Goal: Task Accomplishment & Management: Manage account settings

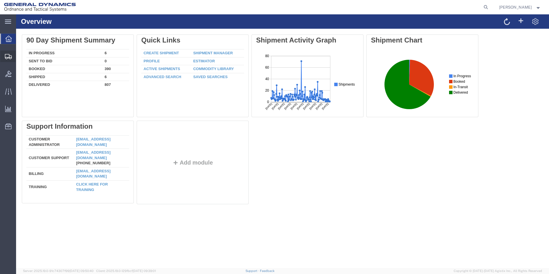
click at [0, 0] on span "Shipment Manager" at bounding box center [0, 0] width 0 height 0
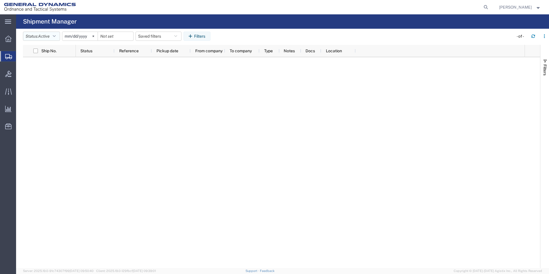
click at [56, 35] on icon "button" at bounding box center [54, 36] width 3 height 4
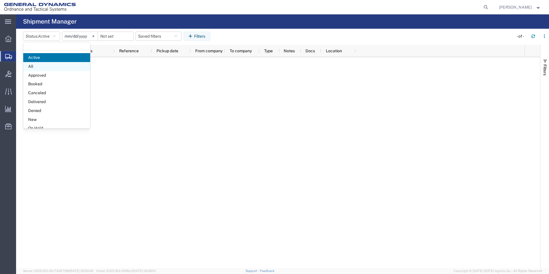
click at [41, 65] on span "All" at bounding box center [56, 66] width 67 height 9
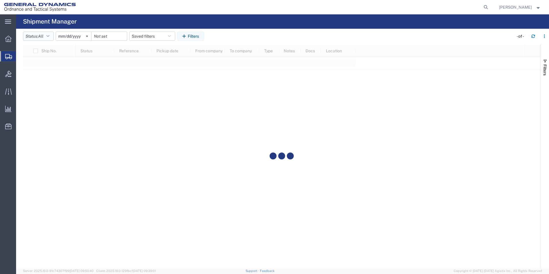
click at [49, 35] on icon "button" at bounding box center [48, 36] width 3 height 4
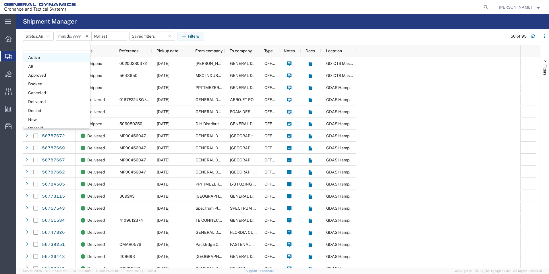
click at [42, 58] on span "Active" at bounding box center [56, 57] width 67 height 9
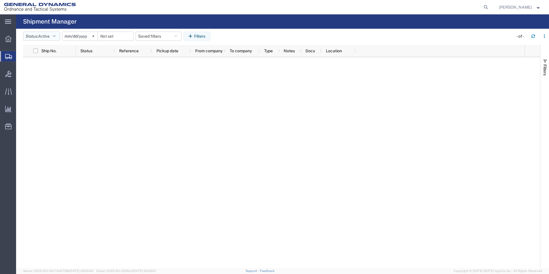
click at [59, 35] on button "Status: Active" at bounding box center [41, 36] width 37 height 9
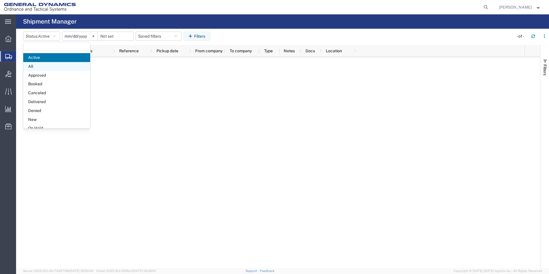
click at [33, 68] on span "All" at bounding box center [56, 66] width 67 height 9
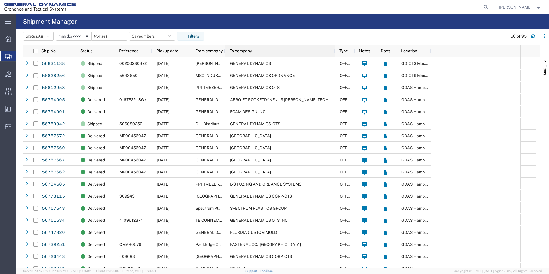
drag, startPoint x: 259, startPoint y: 50, endPoint x: 334, endPoint y: 45, distance: 75.4
click at [334, 45] on div at bounding box center [334, 51] width 2 height 12
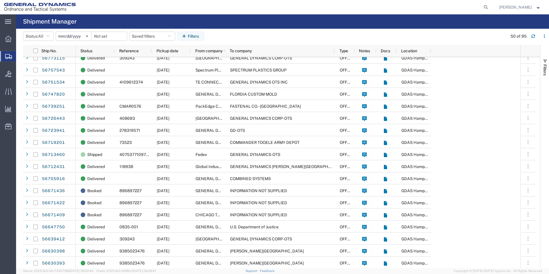
scroll to position [172, 0]
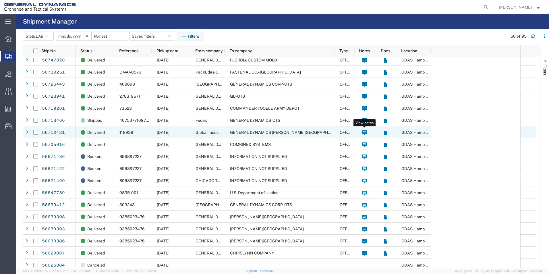
click at [365, 133] on icon at bounding box center [364, 132] width 5 height 5
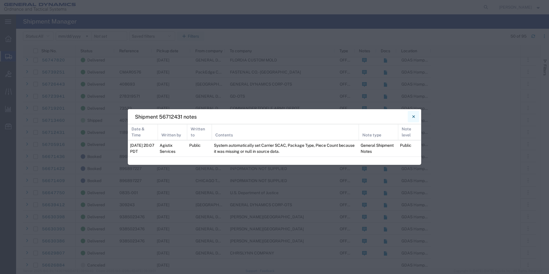
click at [415, 117] on button "Close" at bounding box center [413, 116] width 11 height 11
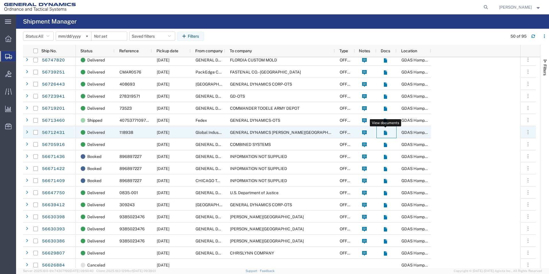
click at [385, 131] on icon at bounding box center [385, 133] width 3 height 4
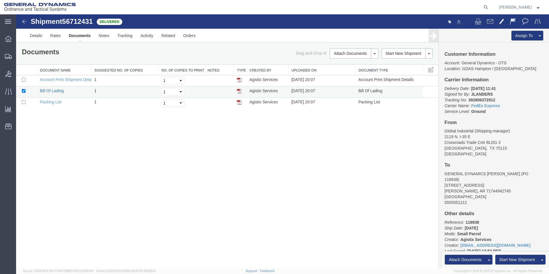
click at [61, 92] on link "Bill Of Lading" at bounding box center [52, 90] width 24 height 5
click at [26, 79] on td at bounding box center [26, 80] width 21 height 11
click at [25, 80] on input "checkbox" at bounding box center [24, 80] width 4 height 4
checkbox input "true"
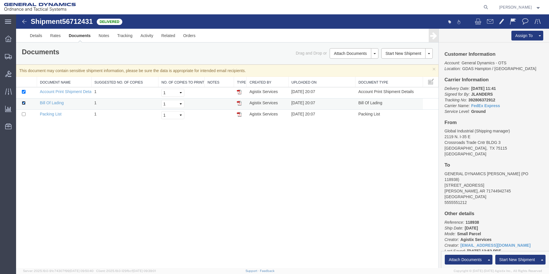
click at [23, 102] on input "checkbox" at bounding box center [24, 103] width 4 height 4
checkbox input "false"
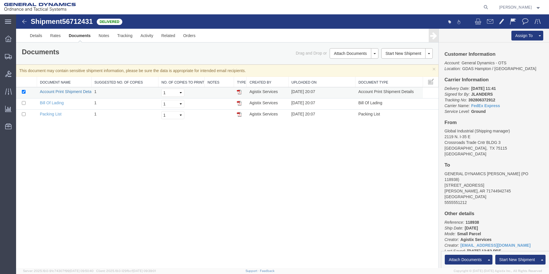
click at [61, 90] on link "Account Print Shipment Details" at bounding box center [67, 91] width 55 height 5
click at [25, 115] on input "checkbox" at bounding box center [24, 114] width 4 height 4
checkbox input "true"
click at [24, 90] on input "checkbox" at bounding box center [24, 92] width 4 height 4
checkbox input "false"
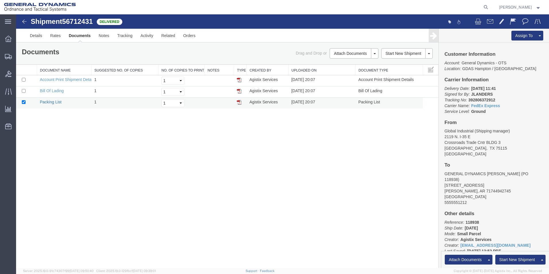
click at [59, 102] on link "Packing List" at bounding box center [51, 102] width 22 height 5
click at [125, 34] on link "Tracking" at bounding box center [124, 36] width 23 height 14
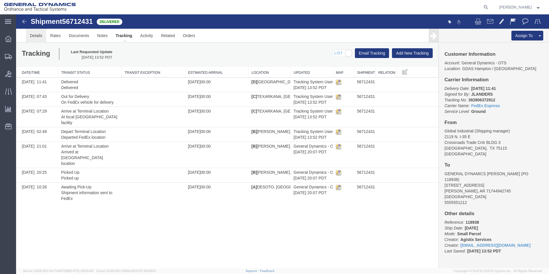
click at [36, 34] on link "Details" at bounding box center [36, 36] width 20 height 14
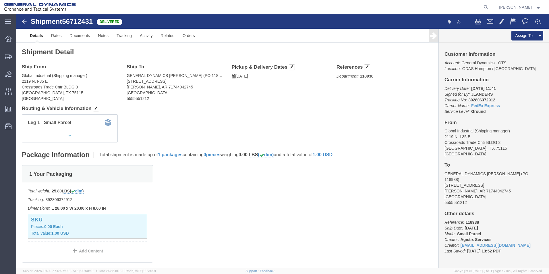
click img
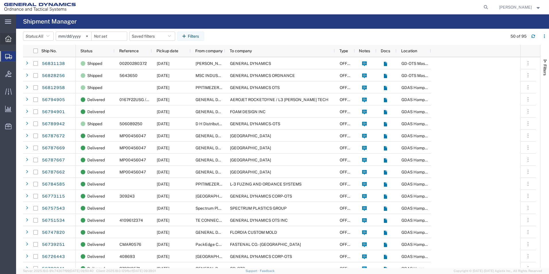
click at [7, 41] on icon at bounding box center [8, 39] width 6 height 6
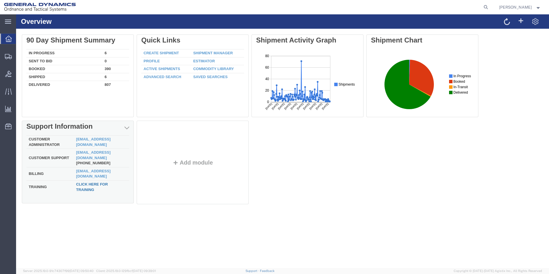
click at [91, 182] on link "Click here for training" at bounding box center [92, 187] width 32 height 10
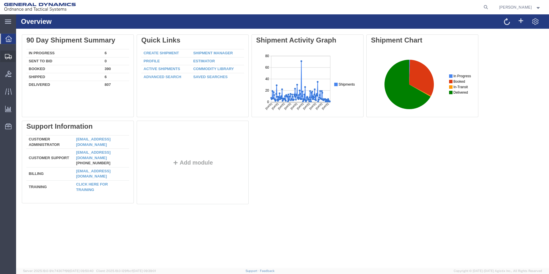
click at [0, 0] on span "Create Shipment" at bounding box center [0, 0] width 0 height 0
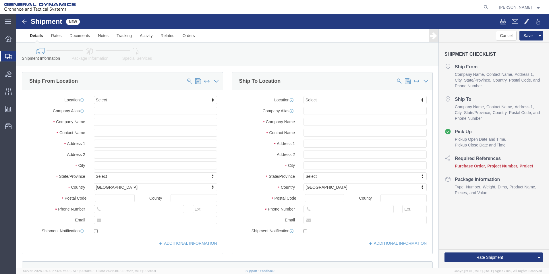
select select
click at [9, 24] on icon at bounding box center [8, 22] width 6 height 4
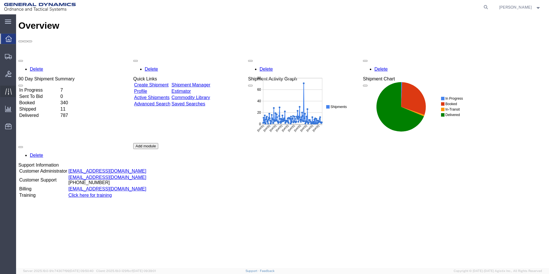
click at [20, 92] on span "Traffic" at bounding box center [18, 91] width 4 height 11
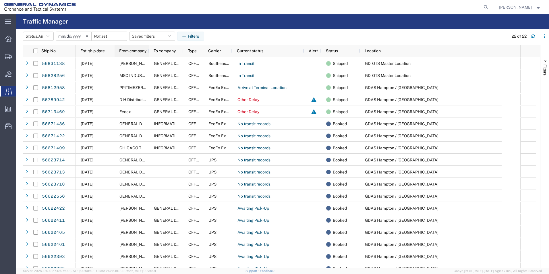
click at [141, 51] on span "From company" at bounding box center [132, 51] width 27 height 5
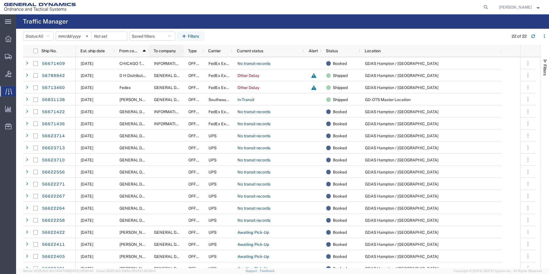
click at [169, 50] on span "To company" at bounding box center [165, 51] width 22 height 5
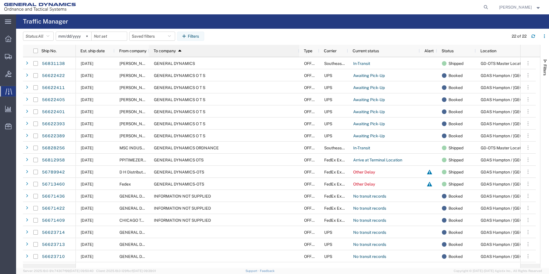
drag, startPoint x: 183, startPoint y: 53, endPoint x: 298, endPoint y: 52, distance: 115.7
click at [298, 52] on div at bounding box center [299, 51] width 2 height 12
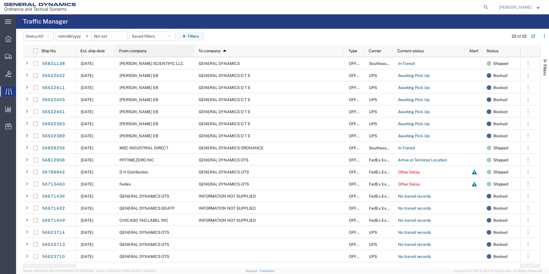
drag, startPoint x: 148, startPoint y: 52, endPoint x: 193, endPoint y: 55, distance: 44.9
click at [193, 55] on div at bounding box center [193, 51] width 2 height 12
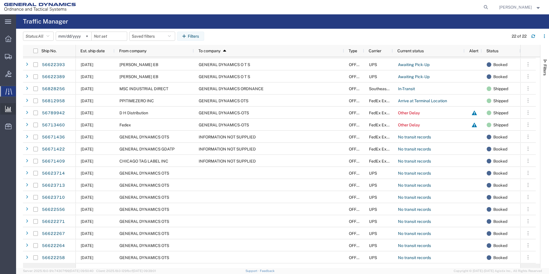
click at [11, 109] on icon at bounding box center [8, 109] width 6 height 6
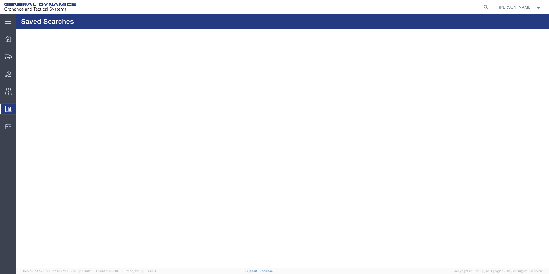
drag, startPoint x: 33, startPoint y: 118, endPoint x: 36, endPoint y: 117, distance: 3.5
click at [0, 0] on span "Ad Hoc Reports" at bounding box center [0, 0] width 0 height 0
click at [5, 40] on icon at bounding box center [8, 39] width 6 height 6
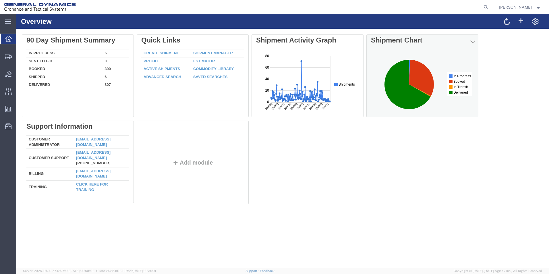
click at [394, 42] on div "Shipment Chart" at bounding box center [422, 40] width 103 height 8
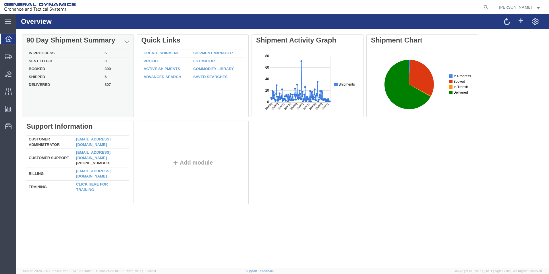
click at [52, 53] on td "In Progress" at bounding box center [64, 53] width 76 height 8
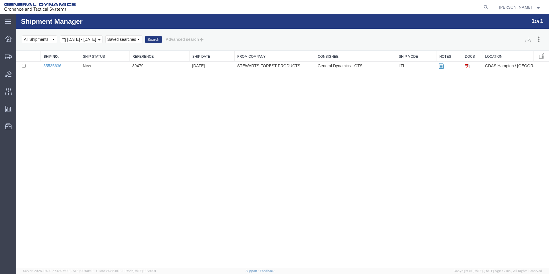
click at [468, 66] on img at bounding box center [467, 66] width 5 height 5
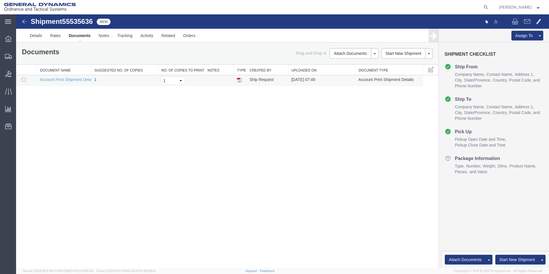
click at [239, 79] on img at bounding box center [239, 80] width 5 height 5
drag, startPoint x: 92, startPoint y: 70, endPoint x: 132, endPoint y: 71, distance: 40.2
click at [132, 71] on div "Document Name Suggested No. of Copies No. of Copies to Print Notes Type Created…" at bounding box center [227, 76] width 422 height 22
drag, startPoint x: 132, startPoint y: 71, endPoint x: 105, endPoint y: 73, distance: 27.7
click at [105, 73] on tr "Document Name Suggested No. of Copies No. of Copies to Print Notes Type Created…" at bounding box center [227, 70] width 422 height 11
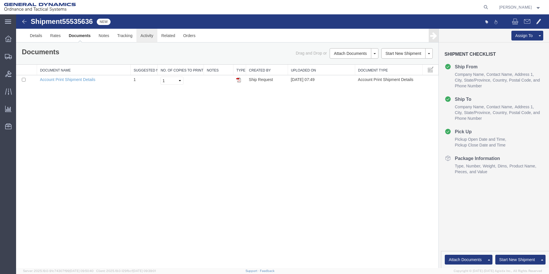
click at [147, 38] on link "Activity" at bounding box center [146, 36] width 21 height 14
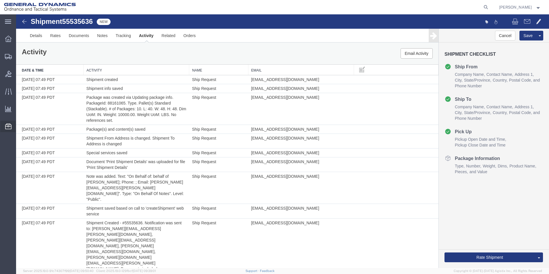
click at [0, 0] on span "Templates" at bounding box center [0, 0] width 0 height 0
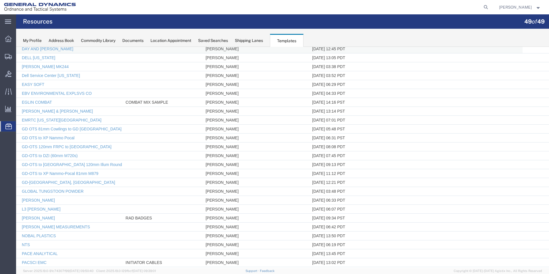
scroll to position [115, 0]
click at [43, 183] on link "GD-[GEOGRAPHIC_DATA], [GEOGRAPHIC_DATA]" at bounding box center [68, 182] width 93 height 5
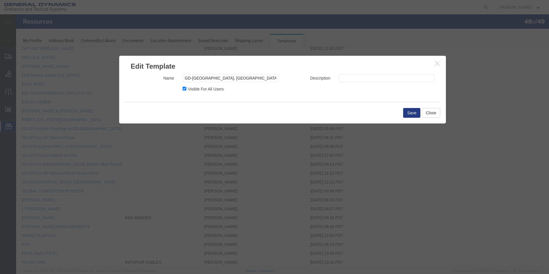
click at [437, 64] on icon "button" at bounding box center [437, 63] width 5 height 5
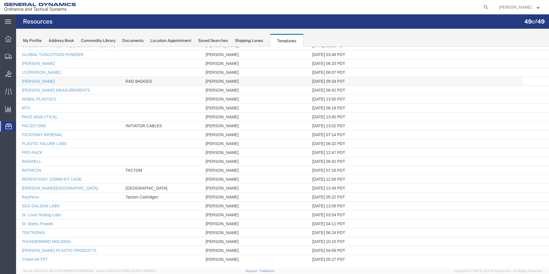
scroll to position [253, 0]
click at [30, 257] on link "YUMA IM-TPT" at bounding box center [35, 257] width 26 height 5
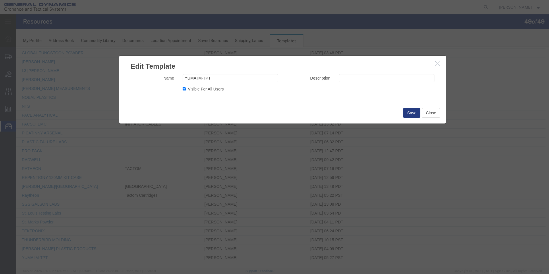
drag, startPoint x: 438, startPoint y: 63, endPoint x: 424, endPoint y: 69, distance: 14.9
click at [438, 63] on button "button" at bounding box center [437, 63] width 7 height 7
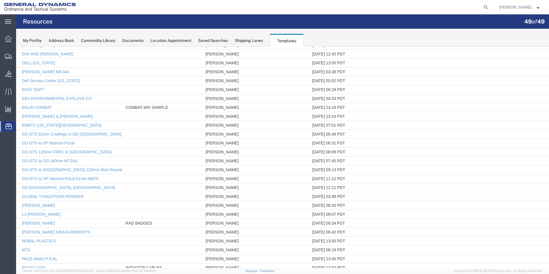
scroll to position [0, 0]
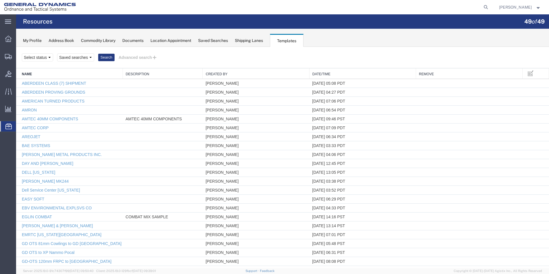
click at [253, 42] on div "Shipping Lanes" at bounding box center [249, 41] width 28 height 6
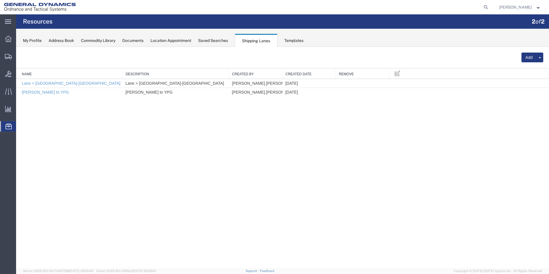
click at [216, 38] on div "Saved Searches" at bounding box center [213, 41] width 30 height 6
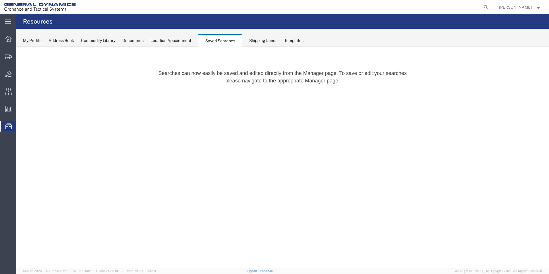
click at [184, 40] on div "Location Appointment" at bounding box center [170, 41] width 41 height 6
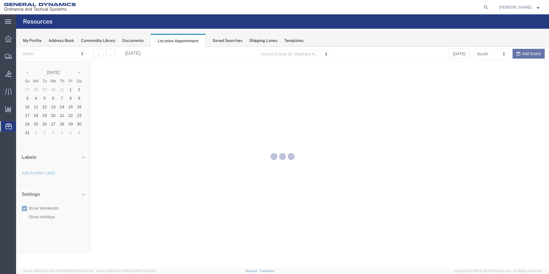
select select "15174"
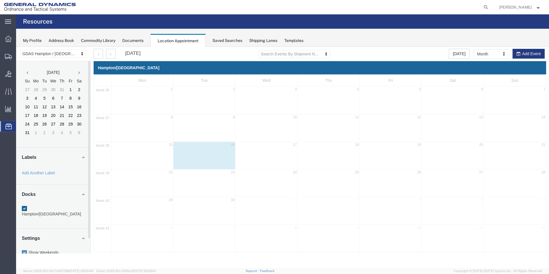
scroll to position [16, 0]
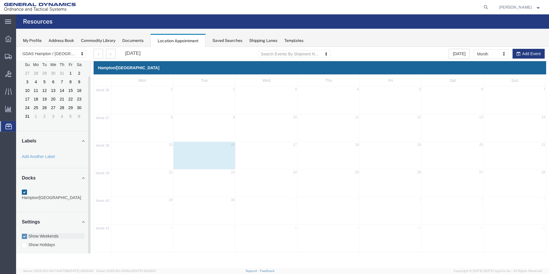
click at [24, 234] on div at bounding box center [24, 236] width 5 height 5
click at [16, 47] on input "Show Weekends" at bounding box center [16, 47] width 0 height 0
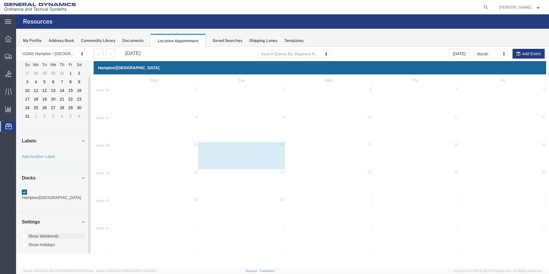
click at [24, 234] on div at bounding box center [24, 236] width 5 height 5
click at [16, 47] on input "Show Weekends" at bounding box center [16, 47] width 0 height 0
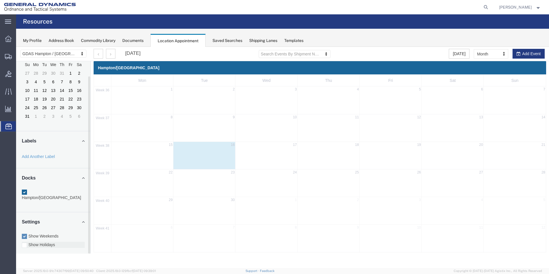
click at [26, 243] on div at bounding box center [24, 245] width 5 height 5
click at [16, 47] on input "Show Holidays" at bounding box center [16, 47] width 0 height 0
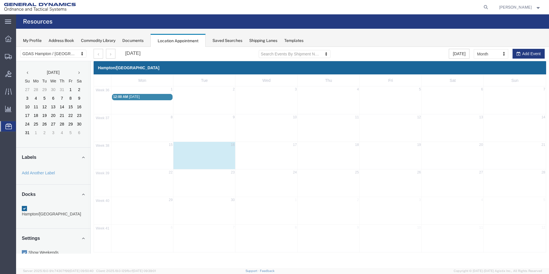
click at [216, 155] on div "38 15 16 17 18 19 20 21" at bounding box center [320, 156] width 452 height 28
select select "1"
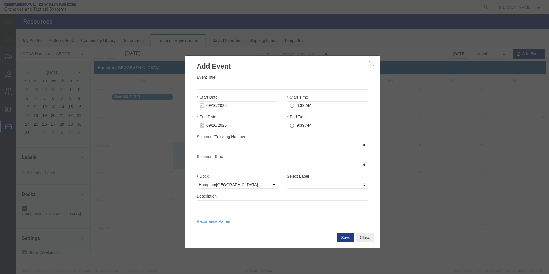
click at [364, 240] on button "Close" at bounding box center [365, 238] width 18 height 10
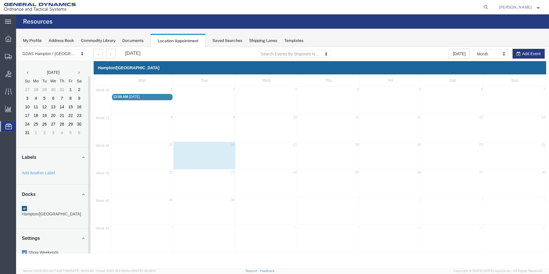
scroll to position [16, 0]
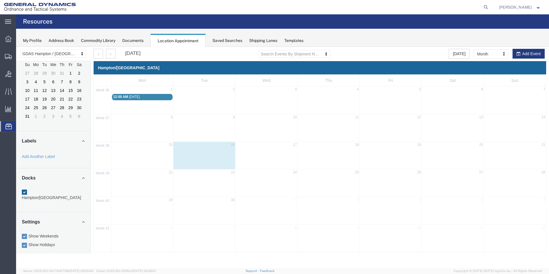
click at [0, 0] on span "Address Book" at bounding box center [0, 0] width 0 height 0
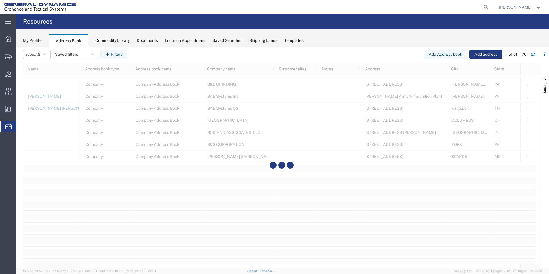
scroll to position [603, 0]
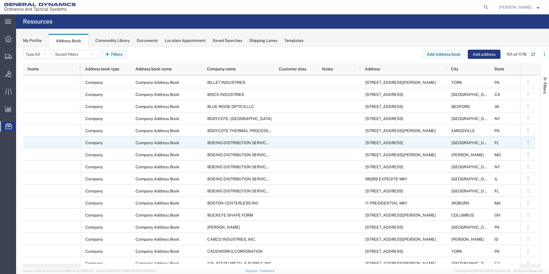
scroll to position [660, 0]
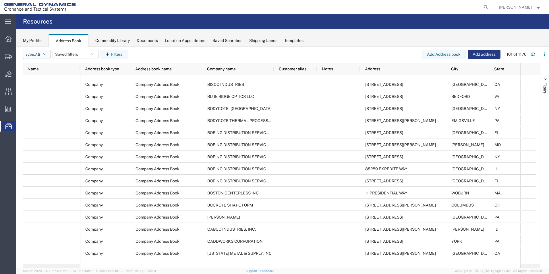
click at [46, 53] on icon "button" at bounding box center [44, 54] width 3 height 4
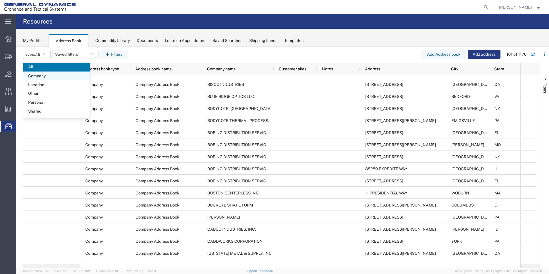
click at [43, 75] on span "Company" at bounding box center [56, 75] width 67 height 9
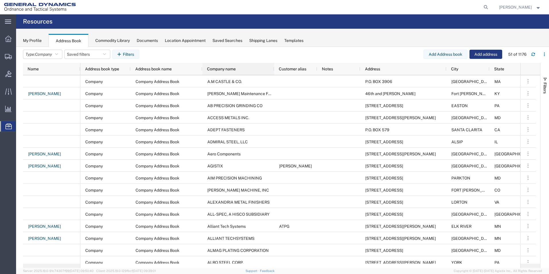
click at [218, 70] on span "Company name" at bounding box center [221, 69] width 29 height 5
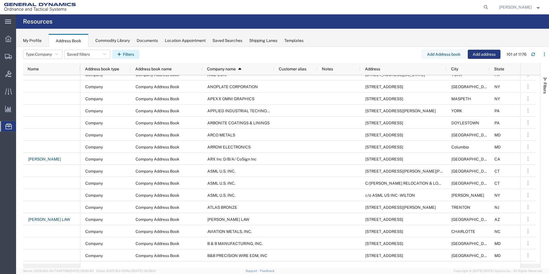
click at [125, 55] on button "Filters" at bounding box center [125, 54] width 27 height 9
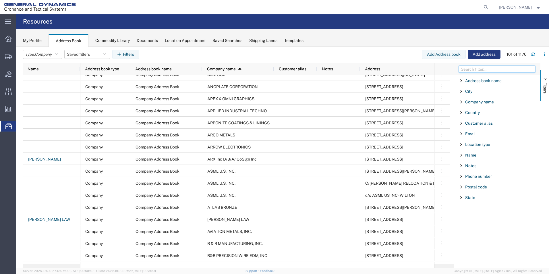
click at [470, 68] on input "Filter Columns Input" at bounding box center [497, 69] width 76 height 7
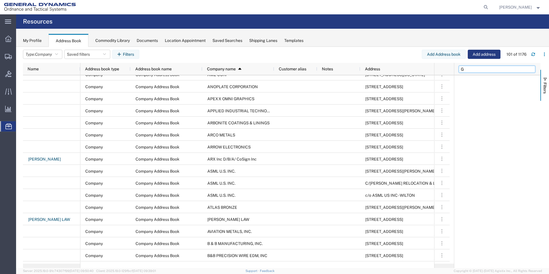
type input "G"
click at [485, 70] on input "G" at bounding box center [497, 69] width 76 height 7
click at [543, 53] on icon "button" at bounding box center [544, 54] width 4 height 4
click at [487, 125] on div "Address book name Enabled Address book name City Enabled City Company name Enab…" at bounding box center [497, 171] width 86 height 193
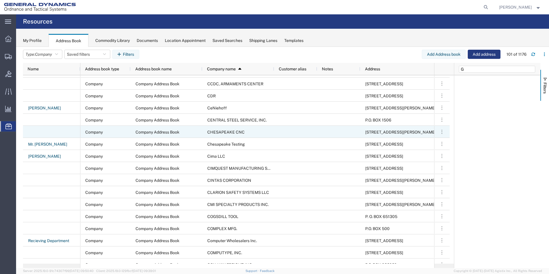
scroll to position [1062, 0]
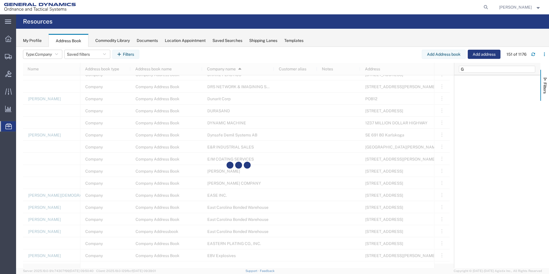
scroll to position [1683, 0]
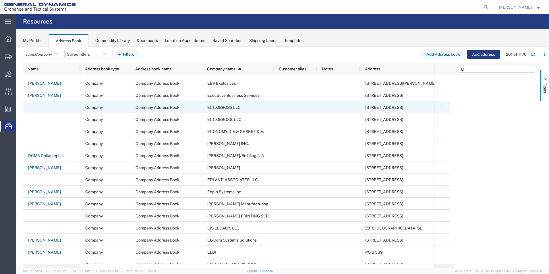
scroll to position [1831, 0]
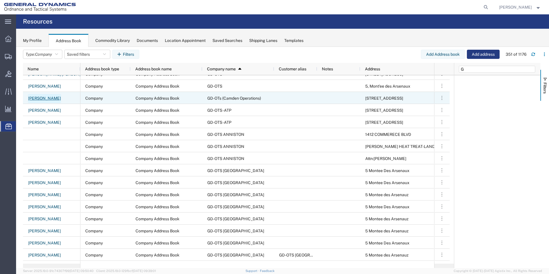
click at [43, 100] on link "[PERSON_NAME]" at bounding box center [44, 98] width 33 height 9
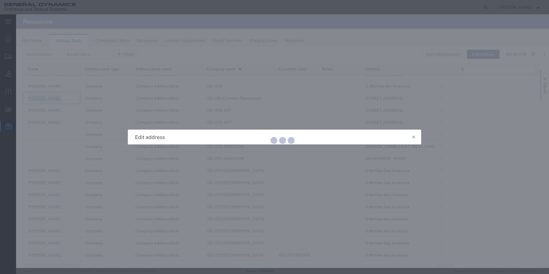
select select "COMPANY"
select select "AR"
select select "US"
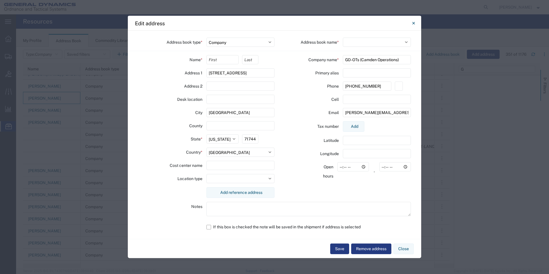
select select "2048"
click at [401, 249] on button "Close" at bounding box center [403, 248] width 20 height 11
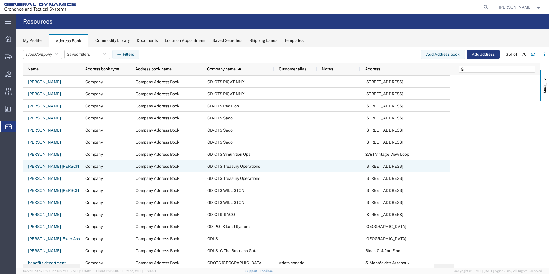
scroll to position [3933, 0]
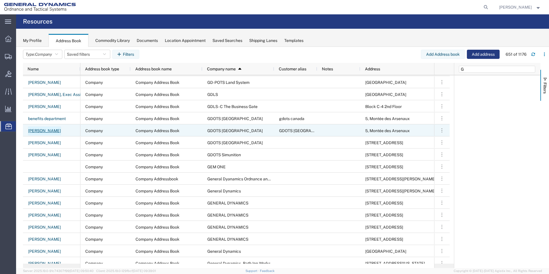
click at [58, 131] on link "[PERSON_NAME]" at bounding box center [44, 130] width 33 height 9
select select "US"
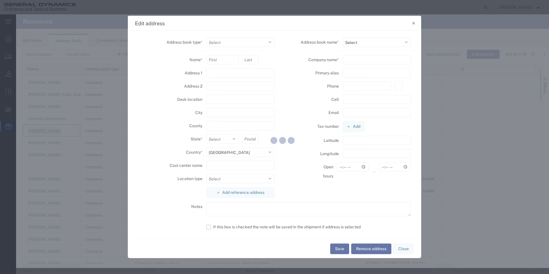
select select "COMPANY"
type input "5, Montée des Arsenaux"
type input "Le Gardeur"
type input "J5Z2P4"
select select "CA"
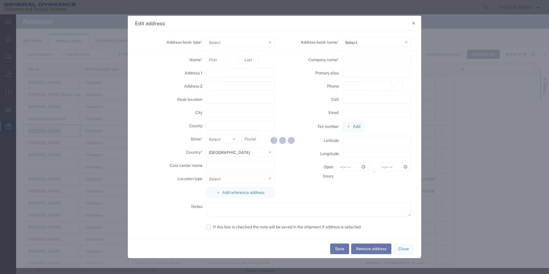
select select "BNLD"
type input "GDOTS [GEOGRAPHIC_DATA]"
type input "450-581-3080"
type input "sherlyn.swisher@gd-ots.com"
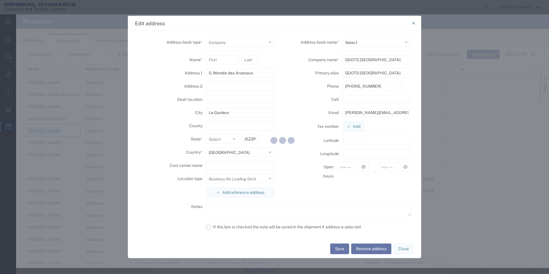
select select "2048"
select select
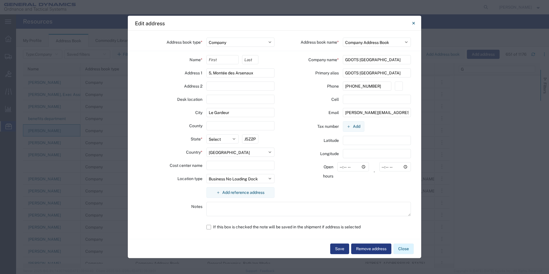
click at [403, 249] on button "Close" at bounding box center [403, 248] width 20 height 11
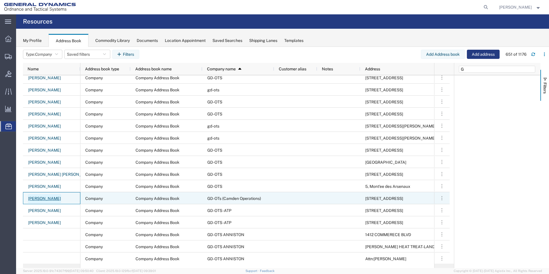
click at [50, 199] on link "[PERSON_NAME]" at bounding box center [44, 198] width 33 height 9
select select "US"
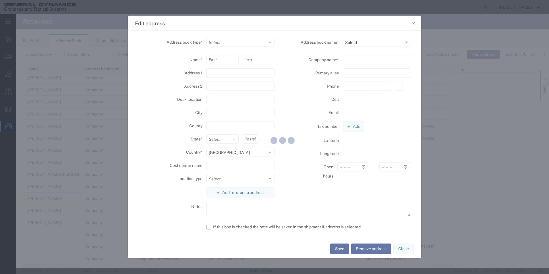
select select "COMPANY"
type input "[STREET_ADDRESS]"
type input "[GEOGRAPHIC_DATA]"
type input "71744"
select select "BWLD"
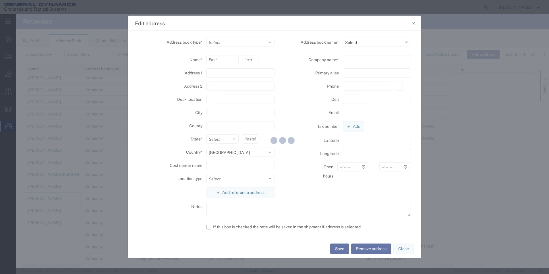
type input "GD-OTs (Camden Operations)"
type input "870-798-4141"
type input "renee.hanson@gd-ots.com"
select select "2048"
select select "AR"
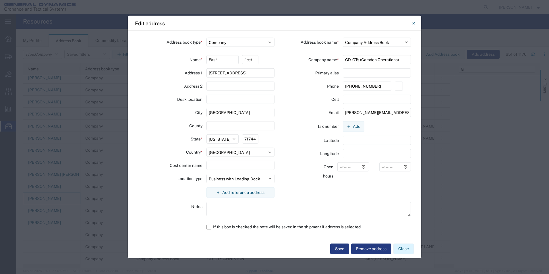
click at [406, 251] on button "Close" at bounding box center [403, 248] width 20 height 11
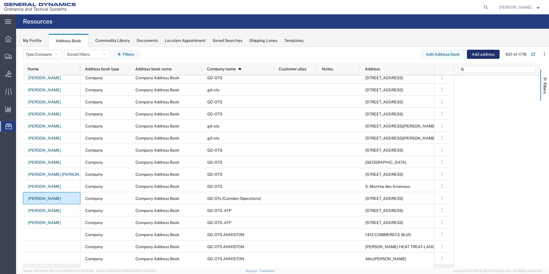
click at [473, 54] on button "Add address" at bounding box center [483, 54] width 33 height 9
select select "US"
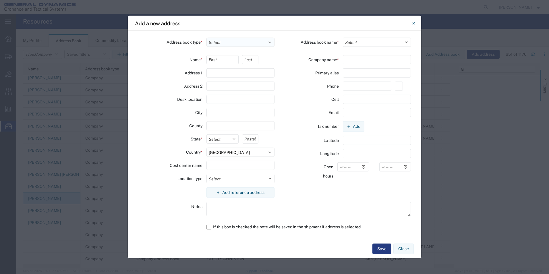
click at [269, 42] on select "Select Location Company Personal Other Shared" at bounding box center [240, 42] width 68 height 9
select select "COMPANY"
click at [206, 38] on select "Select Location Company Personal Other Shared" at bounding box center [240, 42] width 68 height 9
select select
click at [227, 61] on input "text" at bounding box center [222, 59] width 32 height 9
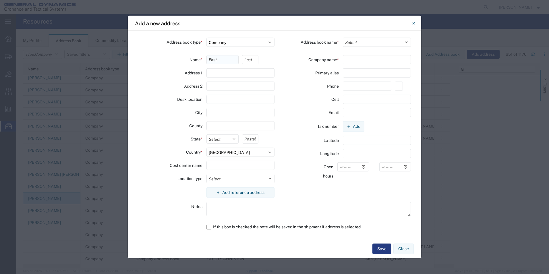
type input "[PERSON_NAME]"
type input "6345 AR 203 HIGHWAY"
type input "[GEOGRAPHIC_DATA]"
type input "AR"
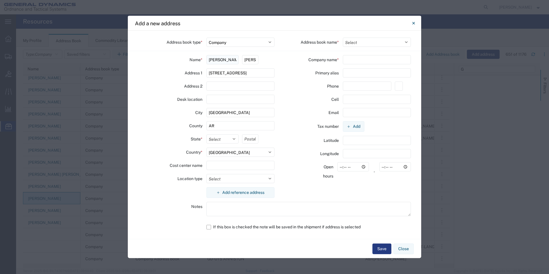
select select "AR"
type input "71744"
type input "General Dynamics OTS Hampton"
type input "8708859523"
type input "[PERSON_NAME][EMAIL_ADDRESS][PERSON_NAME][DOMAIN_NAME]"
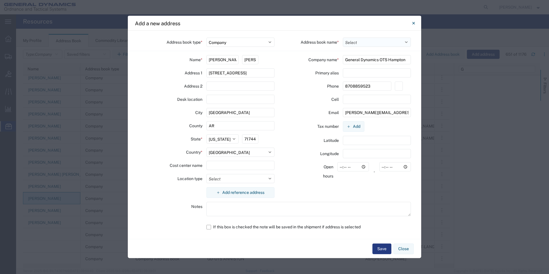
click at [405, 43] on select "Select Company Address Book Company Addressbook" at bounding box center [377, 42] width 68 height 9
select select "2048"
click at [343, 38] on select "Select Company Address Book Company Addressbook" at bounding box center [377, 42] width 68 height 9
click at [270, 177] on select "Select Business No Loading Dock Business (General) Business with Loading Dock C…" at bounding box center [240, 178] width 68 height 9
select select "BWLD"
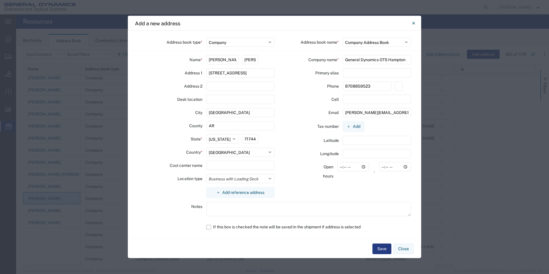
click at [206, 174] on select "Select Business No Loading Dock Business (General) Business with Loading Dock C…" at bounding box center [240, 178] width 68 height 9
click at [382, 248] on button "Save" at bounding box center [381, 248] width 19 height 11
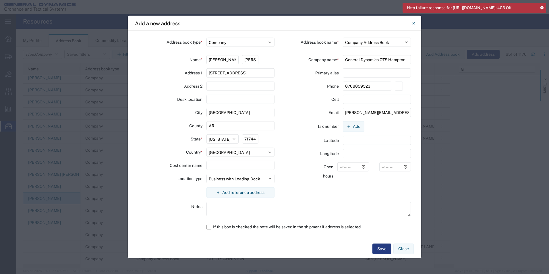
click at [542, 7] on icon at bounding box center [542, 7] width 4 height 3
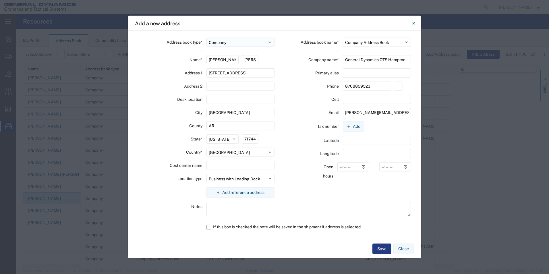
click at [270, 40] on select "Select Location Company Personal Other Shared" at bounding box center [240, 42] width 68 height 9
select select "LOCATION"
click at [206, 38] on select "Select Location Company Personal Other Shared" at bounding box center [240, 42] width 68 height 9
select select
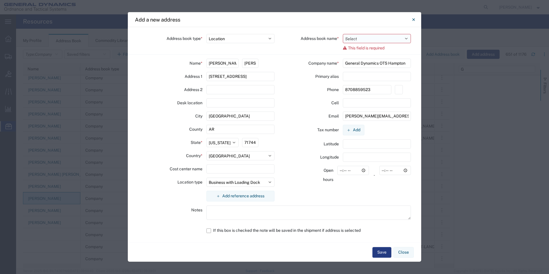
click at [405, 39] on select "Select" at bounding box center [377, 38] width 68 height 9
click at [343, 34] on select "Select" at bounding box center [377, 38] width 68 height 9
click at [359, 38] on select "Select" at bounding box center [377, 38] width 68 height 9
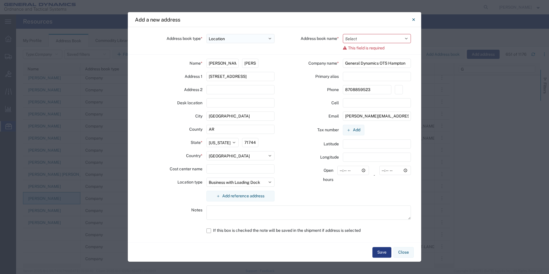
click at [270, 38] on select "Select Location Company Personal Other Shared" at bounding box center [240, 38] width 68 height 9
select select "COMPANY"
click at [206, 34] on select "Select Location Company Personal Other Shared" at bounding box center [240, 38] width 68 height 9
click at [407, 39] on select "Select Company Address Book Company Addressbook" at bounding box center [377, 38] width 68 height 9
select select "2048"
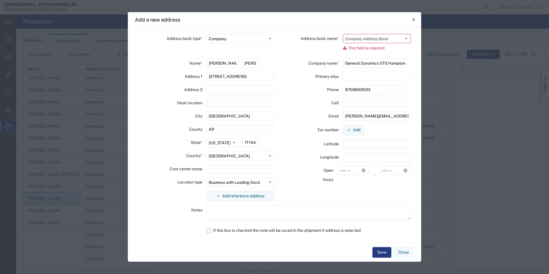
click at [343, 37] on select "Select Company Address Book Company Addressbook" at bounding box center [377, 38] width 68 height 9
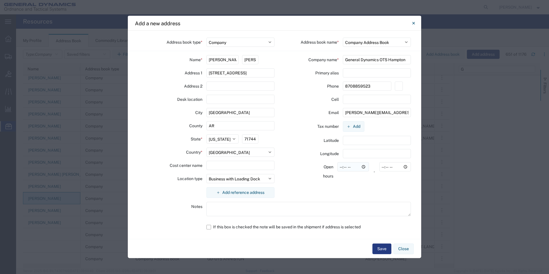
click at [343, 166] on input "time" at bounding box center [353, 166] width 32 height 9
click at [340, 167] on input "time" at bounding box center [353, 166] width 32 height 9
type input "07:00"
click at [383, 167] on input "time" at bounding box center [395, 166] width 32 height 9
type input "14:30"
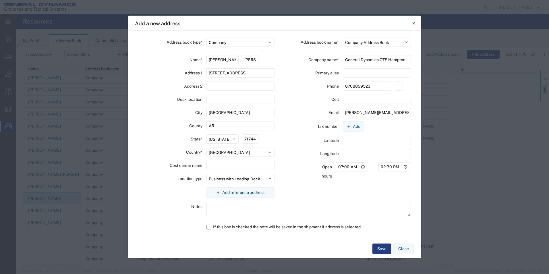
click at [367, 185] on div "Company name * General Dynamics OTS Hampton Primary alias Phone 8708859523 Cell…" at bounding box center [342, 128] width 136 height 147
click at [382, 251] on button "Save" at bounding box center [381, 248] width 19 height 11
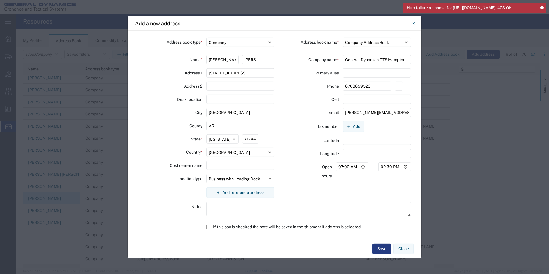
click at [541, 6] on icon at bounding box center [542, 7] width 4 height 3
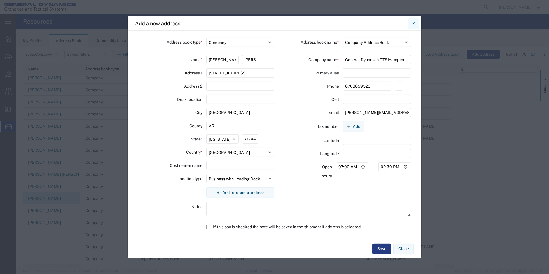
click at [417, 21] on button "Close" at bounding box center [413, 23] width 11 height 11
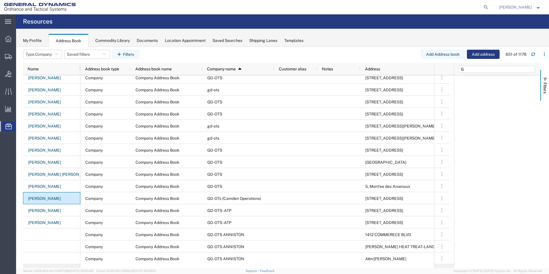
click at [34, 40] on div "My Profile" at bounding box center [32, 41] width 19 height 6
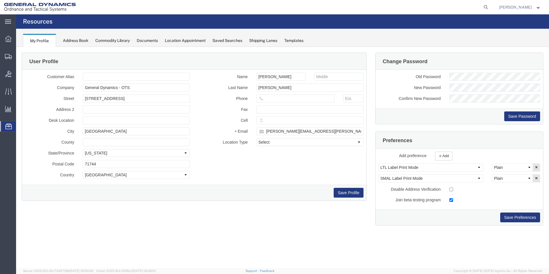
drag, startPoint x: 144, startPoint y: 88, endPoint x: 147, endPoint y: 88, distance: 3.2
click at [144, 88] on input "General Dynamics - OTS" at bounding box center [136, 88] width 107 height 8
type input "General Dynamics OTS Hampton"
type input "AR"
type input "8708859523"
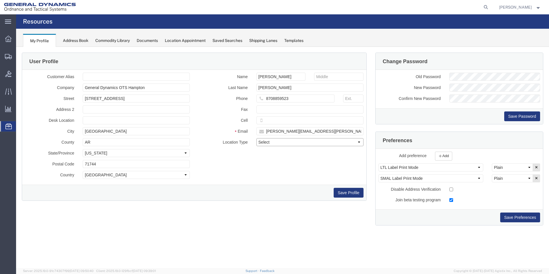
click at [359, 143] on select "Select Business No Loading Dock Business Business w/ Loading Dock Construction …" at bounding box center [309, 142] width 107 height 8
select select "BWLD"
click at [256, 138] on select "Select Business No Loading Dock Business Business w/ Loading Dock Construction …" at bounding box center [309, 142] width 107 height 8
click at [346, 193] on button "Save Profile" at bounding box center [349, 193] width 30 height 10
click at [42, 40] on div "My Profile" at bounding box center [39, 40] width 33 height 13
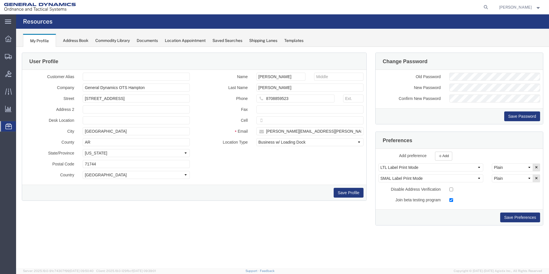
click at [78, 41] on div "Address Book" at bounding box center [76, 41] width 26 height 6
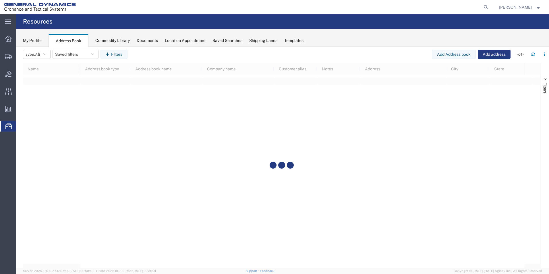
click at [38, 38] on div "My Profile" at bounding box center [32, 41] width 19 height 6
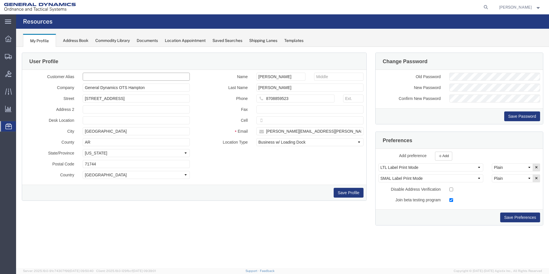
click at [100, 76] on input "text" at bounding box center [136, 77] width 107 height 8
click at [132, 98] on input "[STREET_ADDRESS]" at bounding box center [136, 98] width 107 height 8
click at [78, 41] on div "Address Book" at bounding box center [76, 41] width 26 height 6
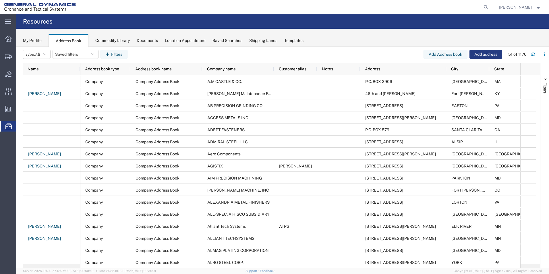
click at [105, 41] on div "Commodity Library" at bounding box center [112, 41] width 34 height 6
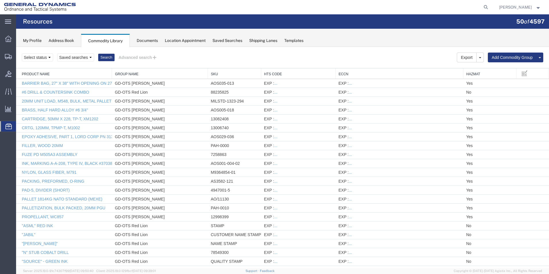
click at [151, 39] on div "Documents" at bounding box center [147, 41] width 21 height 6
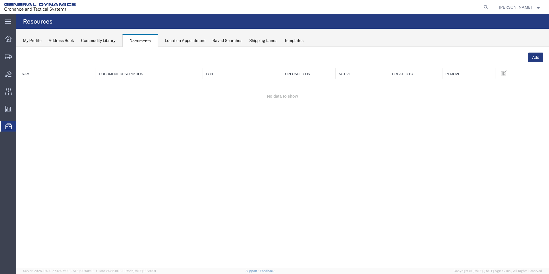
click at [179, 40] on div "Location Appointment" at bounding box center [185, 41] width 41 height 6
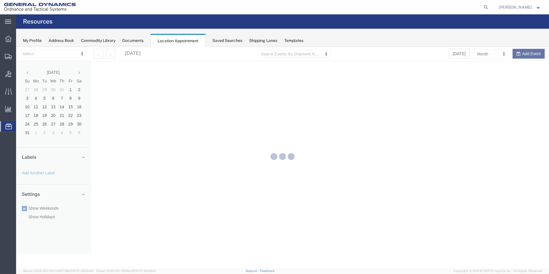
select select "15174"
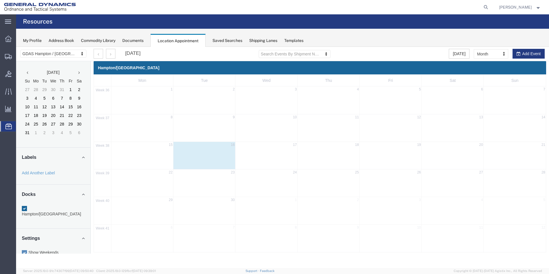
click at [235, 40] on div "Saved Searches" at bounding box center [227, 41] width 30 height 6
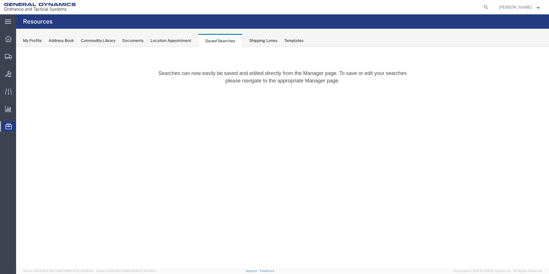
click at [269, 42] on div "Shipping Lanes" at bounding box center [263, 41] width 28 height 6
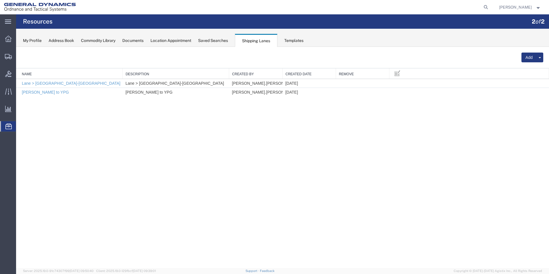
click at [303, 40] on div "Templates" at bounding box center [293, 41] width 19 height 6
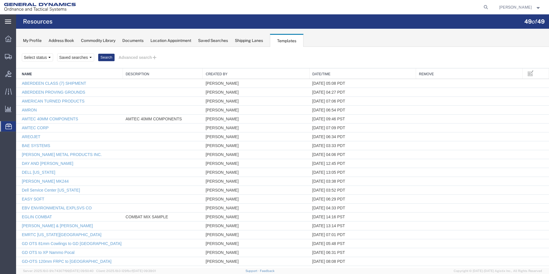
click at [7, 22] on icon at bounding box center [8, 22] width 6 height 4
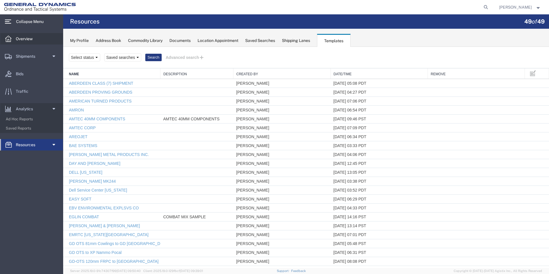
click at [18, 38] on span "Overview" at bounding box center [26, 38] width 21 height 11
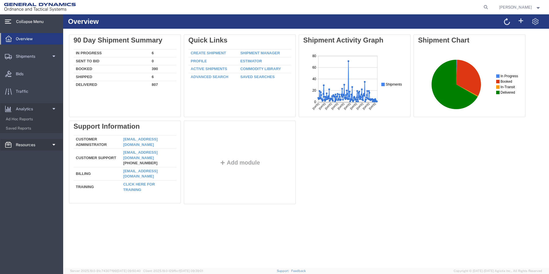
click at [56, 144] on link "Resources" at bounding box center [31, 144] width 63 height 11
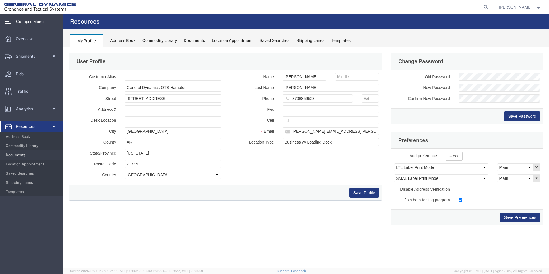
click at [26, 156] on span "Documents" at bounding box center [32, 154] width 53 height 11
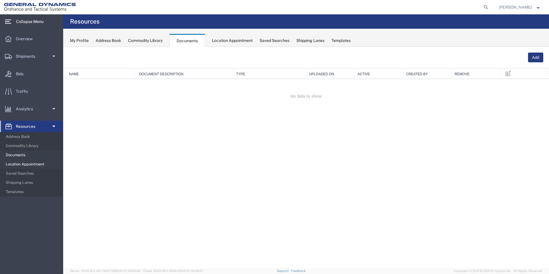
click at [30, 162] on span "Location Appointment" at bounding box center [32, 163] width 53 height 11
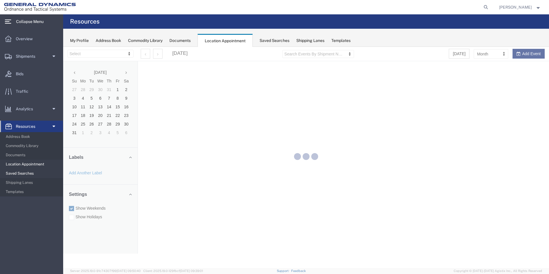
select select "15174"
click at [28, 171] on span "Saved Searches" at bounding box center [32, 173] width 53 height 11
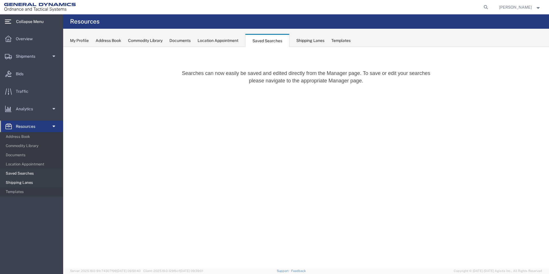
drag, startPoint x: 21, startPoint y: 182, endPoint x: 28, endPoint y: 184, distance: 6.7
click at [22, 182] on span "Shipping Lanes" at bounding box center [32, 182] width 53 height 11
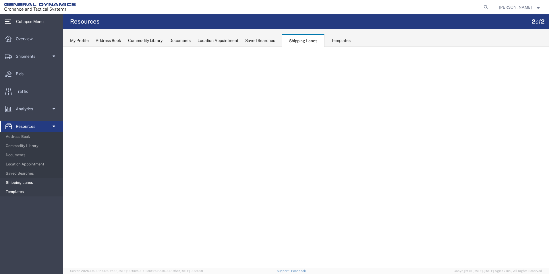
click at [13, 192] on span "Templates" at bounding box center [32, 191] width 53 height 11
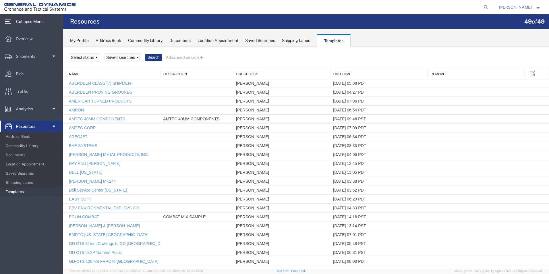
click at [20, 126] on span "Resources" at bounding box center [28, 126] width 24 height 11
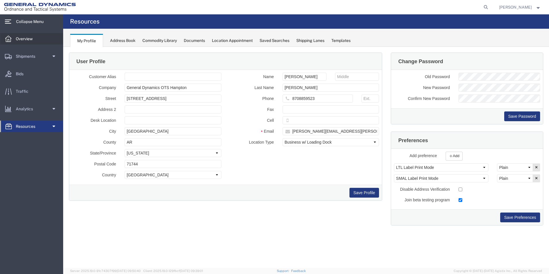
click at [18, 38] on span "Overview" at bounding box center [26, 38] width 21 height 11
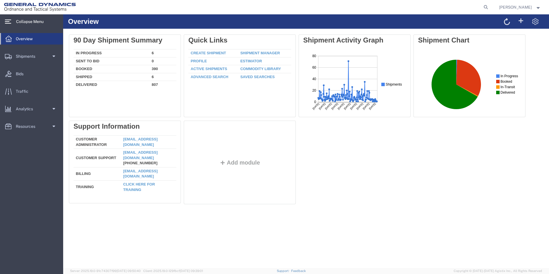
click at [534, 34] on div "Delete 90 Day Shipment Summary In Progress 6 Sent To Bid 0 Booked 390 Shipped 6…" at bounding box center [306, 120] width 474 height 172
click at [532, 21] on span at bounding box center [535, 21] width 7 height 7
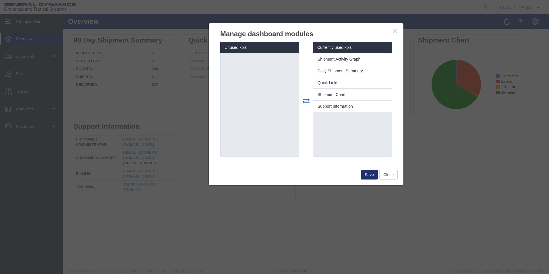
click at [369, 175] on button "Save" at bounding box center [369, 175] width 17 height 10
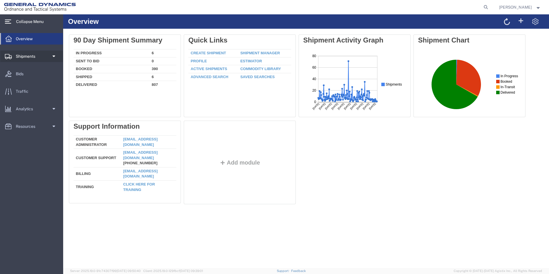
click at [45, 57] on link "Shipments" at bounding box center [31, 56] width 63 height 11
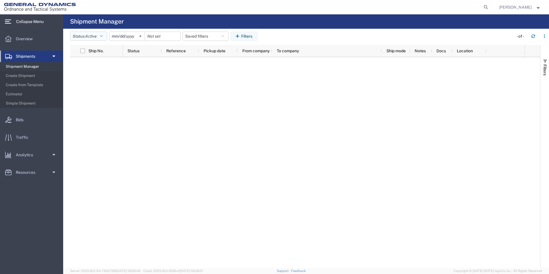
click at [103, 36] on icon "button" at bounding box center [101, 36] width 3 height 4
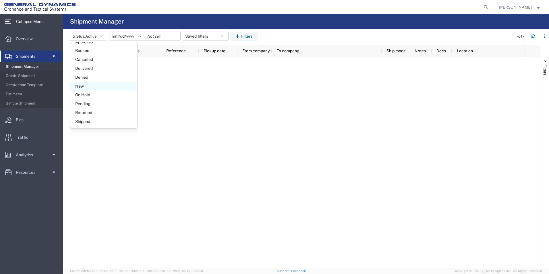
click at [76, 86] on span "New" at bounding box center [103, 86] width 67 height 9
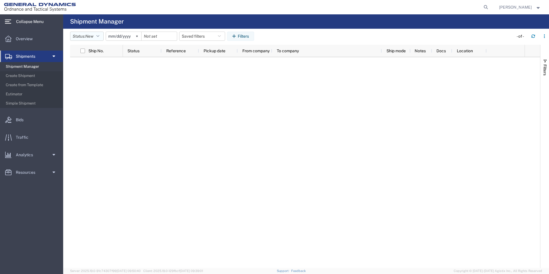
click at [102, 35] on button "Status: New" at bounding box center [87, 36] width 34 height 9
click at [86, 57] on span "Active" at bounding box center [103, 57] width 67 height 9
click at [224, 36] on icon "button" at bounding box center [222, 36] width 3 height 4
click at [168, 35] on input "date" at bounding box center [162, 36] width 35 height 9
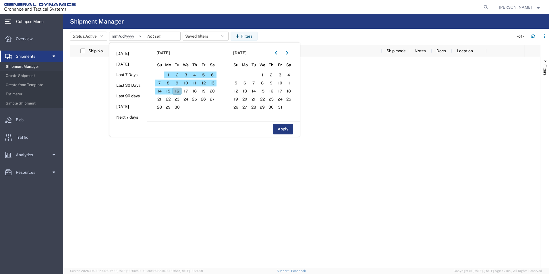
click at [179, 91] on span "16" at bounding box center [177, 91] width 9 height 7
click at [165, 36] on input "date" at bounding box center [162, 36] width 35 height 9
type input "[DATE]"
click at [280, 126] on button "Apply" at bounding box center [283, 129] width 20 height 11
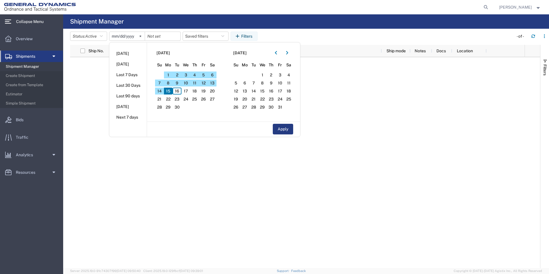
type input "2025-08-15"
type input "2025-09-15"
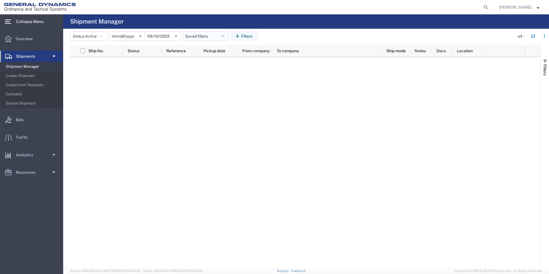
click at [228, 36] on button "Saved filters" at bounding box center [206, 36] width 46 height 9
click at [322, 86] on div at bounding box center [324, 162] width 402 height 211
click at [33, 67] on span "Shipment Manager" at bounding box center [32, 66] width 53 height 11
click at [27, 65] on span "Shipment Manager" at bounding box center [32, 66] width 53 height 11
click at [22, 76] on span "Create Shipment" at bounding box center [32, 75] width 53 height 11
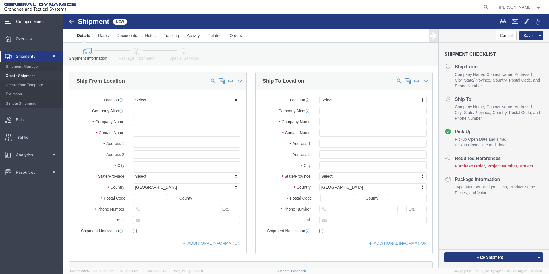
select select
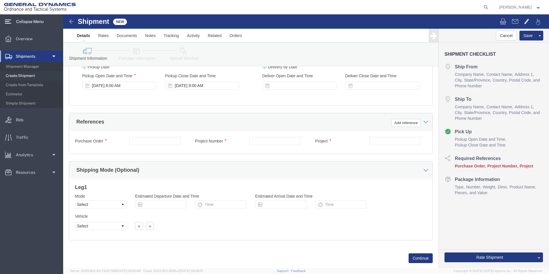
scroll to position [239, 0]
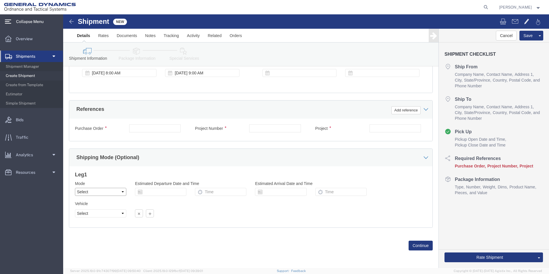
click select "Select Air Less than Truckload Multi-Leg Ocean Freight Rail Small Parcel Truckl…"
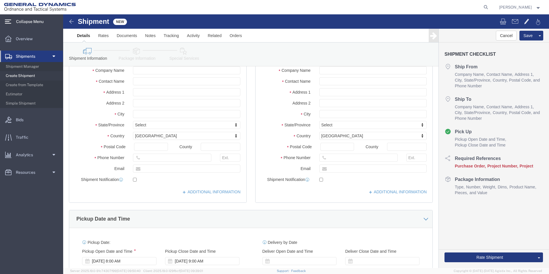
scroll to position [0, 0]
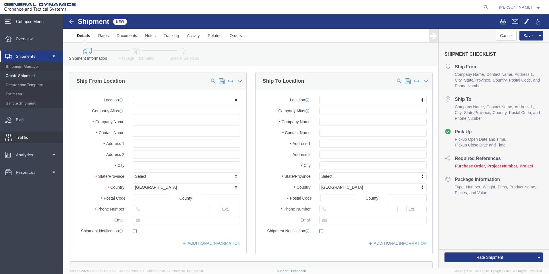
drag, startPoint x: 21, startPoint y: 138, endPoint x: 60, endPoint y: 138, distance: 39.6
click at [21, 138] on span "Traffic" at bounding box center [24, 136] width 17 height 11
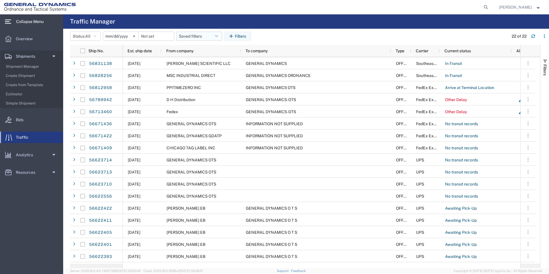
click at [222, 36] on button "Saved filters" at bounding box center [199, 36] width 46 height 9
click at [96, 36] on icon "button" at bounding box center [95, 36] width 3 height 4
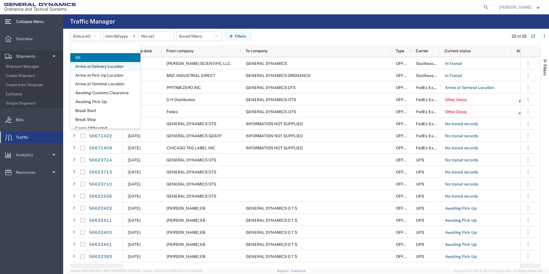
click at [100, 66] on span "Arrive at Delivery Location" at bounding box center [105, 66] width 70 height 9
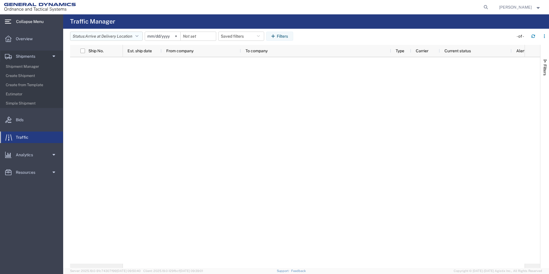
click at [138, 37] on icon "button" at bounding box center [137, 36] width 3 height 4
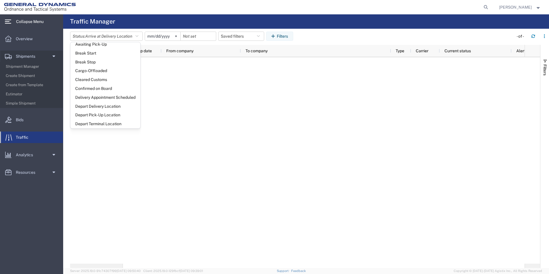
scroll to position [86, 0]
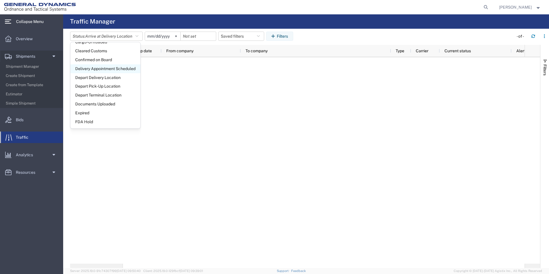
click at [102, 70] on span "Delivery Appointment Scheduled" at bounding box center [105, 68] width 70 height 9
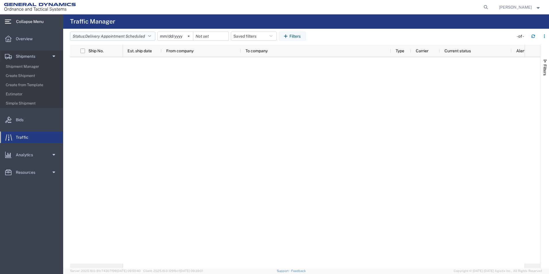
click at [150, 36] on icon "button" at bounding box center [149, 36] width 3 height 4
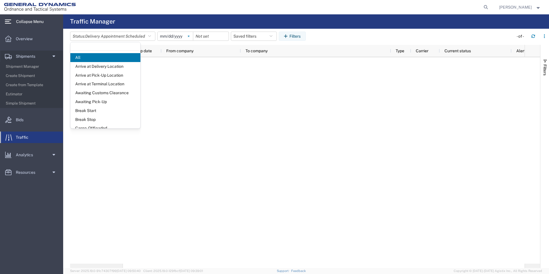
click at [189, 36] on icon at bounding box center [189, 36] width 2 height 2
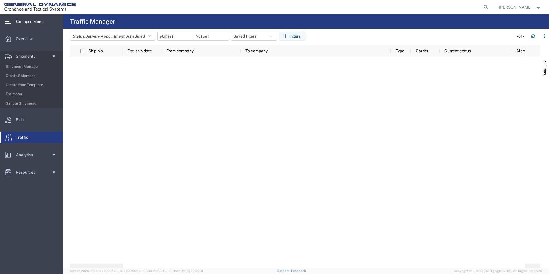
click at [226, 35] on div at bounding box center [211, 36] width 36 height 9
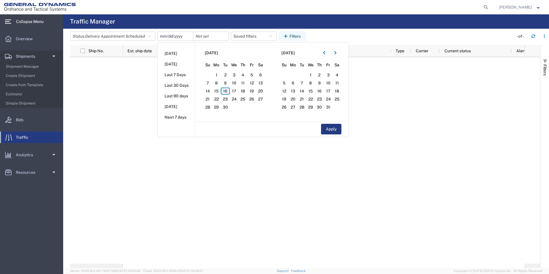
click at [186, 37] on input "date" at bounding box center [175, 36] width 35 height 9
click at [216, 76] on span "1" at bounding box center [216, 74] width 9 height 7
click at [218, 76] on span "1" at bounding box center [216, 74] width 9 height 7
click at [183, 76] on li "Last 7 Days" at bounding box center [176, 74] width 37 height 11
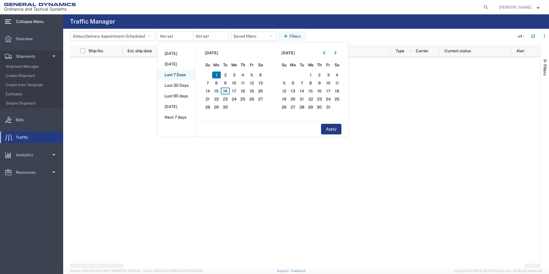
type input "2025-09-10"
type input "[DATE]"
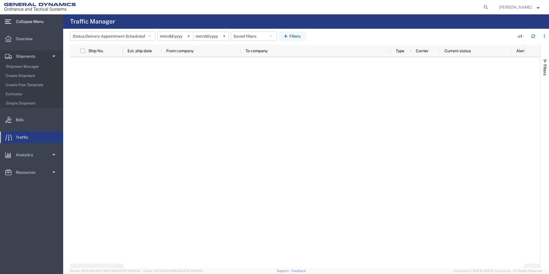
drag, startPoint x: 272, startPoint y: 37, endPoint x: 275, endPoint y: 30, distance: 7.5
click at [275, 30] on header "Status: Delivery Appointment Scheduled All Arrive at Delivery Location Arrive a…" at bounding box center [309, 37] width 479 height 16
click at [151, 36] on icon "button" at bounding box center [149, 36] width 3 height 4
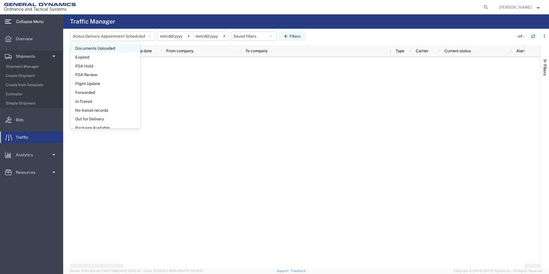
scroll to position [144, 0]
click at [96, 101] on span "In-Transit" at bounding box center [105, 99] width 70 height 9
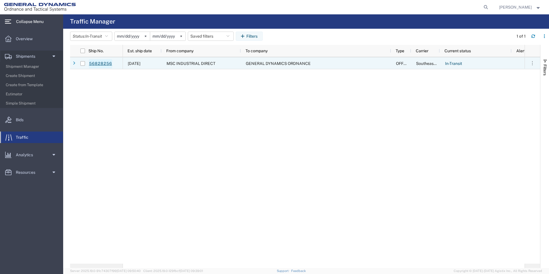
click at [107, 63] on link "56828256" at bounding box center [101, 63] width 24 height 9
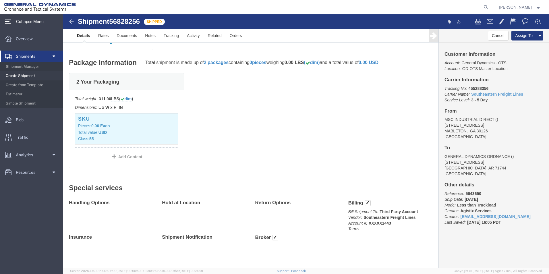
scroll to position [94, 0]
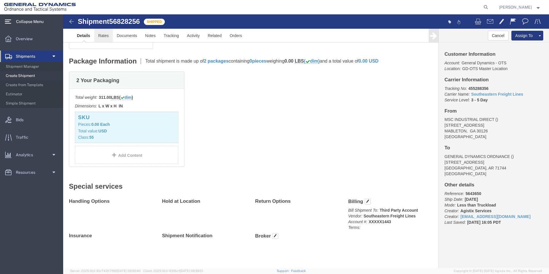
click link "Rates"
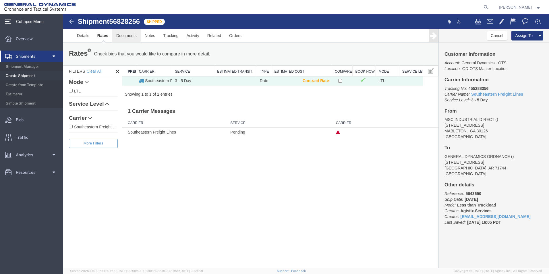
click at [127, 36] on link "Documents" at bounding box center [126, 36] width 28 height 14
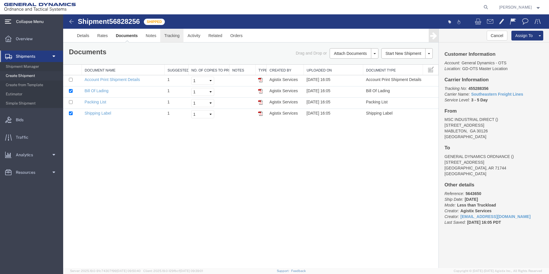
click at [173, 36] on link "Tracking" at bounding box center [171, 36] width 23 height 14
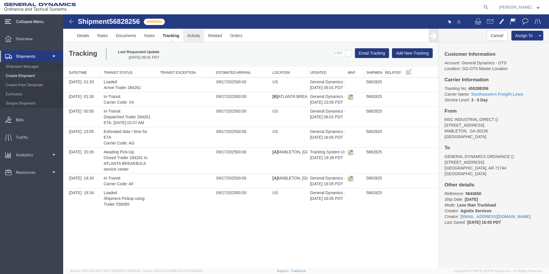
click at [196, 37] on link "Activity" at bounding box center [193, 36] width 21 height 14
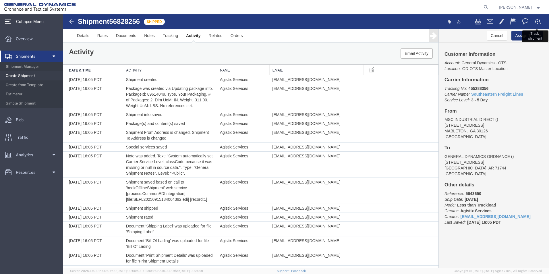
click at [535, 21] on span at bounding box center [537, 21] width 7 height 7
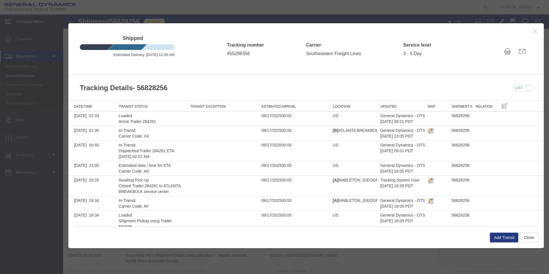
scroll to position [12, 0]
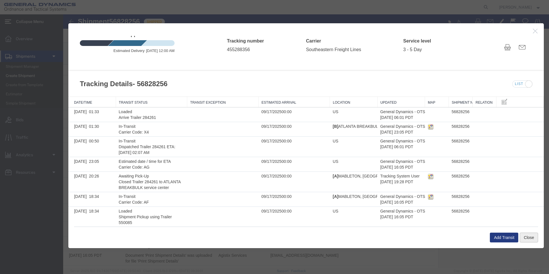
click at [527, 236] on button "Close" at bounding box center [529, 238] width 18 height 10
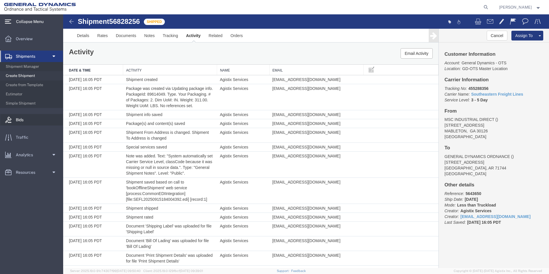
click at [22, 117] on span "Bids" at bounding box center [22, 119] width 12 height 11
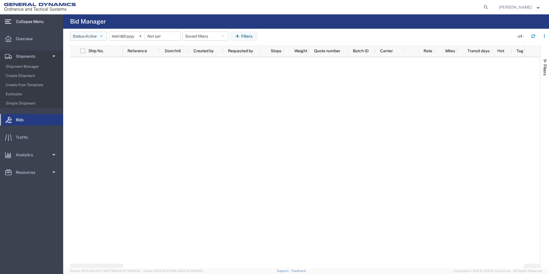
click at [103, 36] on icon "button" at bounding box center [101, 36] width 3 height 4
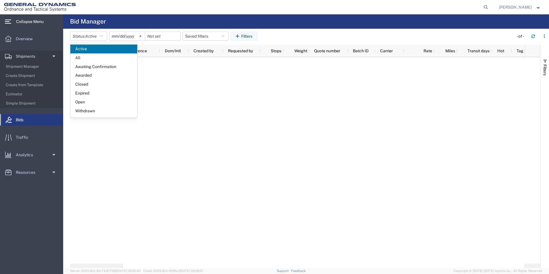
click at [140, 147] on div at bounding box center [324, 160] width 402 height 206
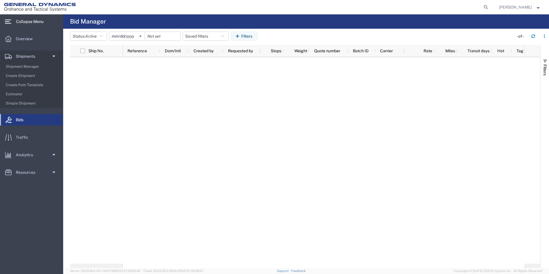
click at [9, 21] on icon at bounding box center [8, 22] width 6 height 4
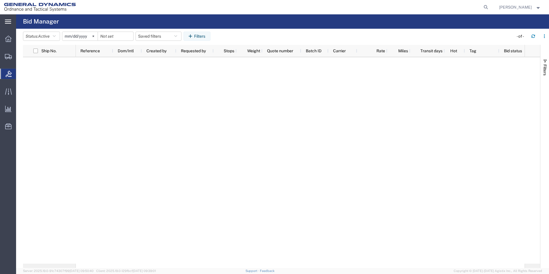
click at [9, 21] on icon at bounding box center [8, 22] width 6 height 4
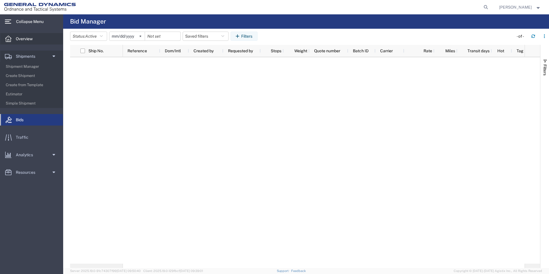
click at [25, 36] on span "Overview" at bounding box center [26, 38] width 21 height 11
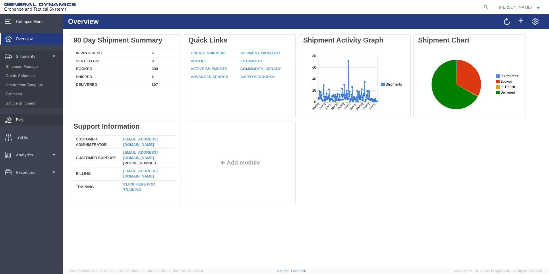
click at [18, 121] on span "Bids" at bounding box center [22, 119] width 12 height 11
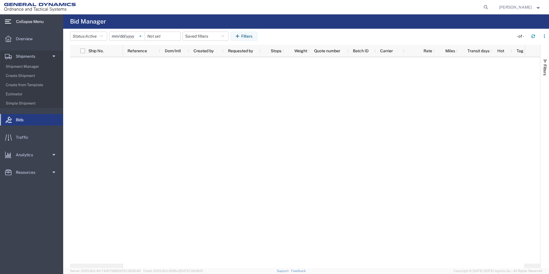
click at [142, 35] on svg-icon at bounding box center [140, 36] width 9 height 9
click at [103, 36] on icon "button" at bounding box center [101, 36] width 3 height 4
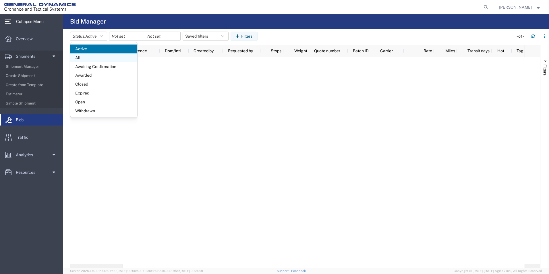
click at [83, 55] on span "All" at bounding box center [103, 57] width 67 height 9
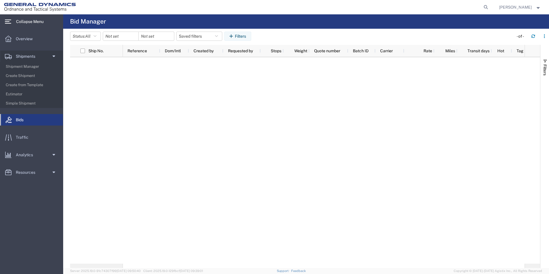
click at [133, 36] on div at bounding box center [121, 36] width 36 height 9
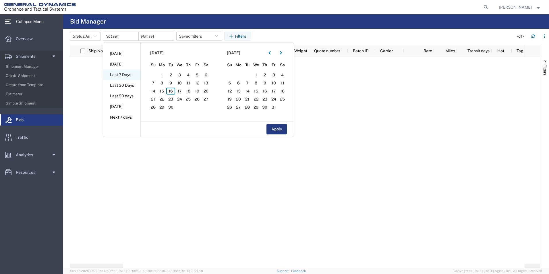
click at [124, 76] on li "Last 7 Days" at bounding box center [121, 74] width 37 height 11
type input "2025-09-10"
type input "[DATE]"
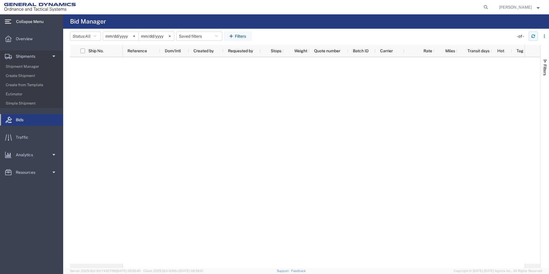
click at [533, 37] on icon "button" at bounding box center [533, 36] width 4 height 4
click at [171, 36] on svg-icon at bounding box center [169, 36] width 9 height 9
click at [136, 35] on svg-icon at bounding box center [134, 36] width 9 height 9
click at [137, 36] on div at bounding box center [121, 36] width 36 height 9
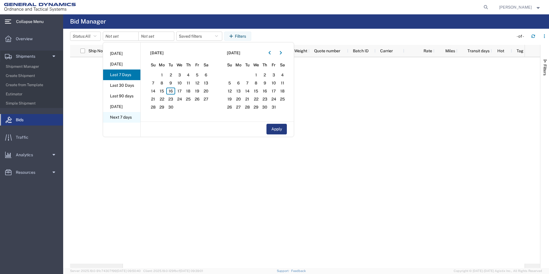
click at [121, 115] on li "Next 7 days" at bounding box center [121, 117] width 37 height 11
type input "[DATE]"
type input "2025-09-22"
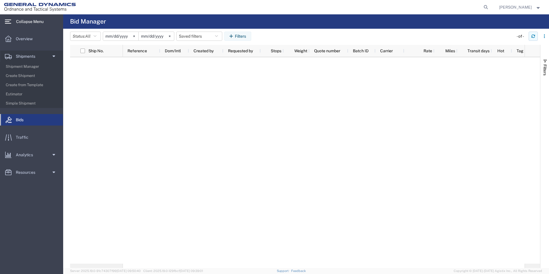
click at [532, 38] on icon "button" at bounding box center [532, 36] width 3 height 1
click at [98, 150] on div at bounding box center [305, 160] width 470 height 206
drag, startPoint x: 37, startPoint y: 64, endPoint x: 62, endPoint y: 66, distance: 24.7
click at [37, 64] on span "Shipment Manager" at bounding box center [32, 66] width 53 height 11
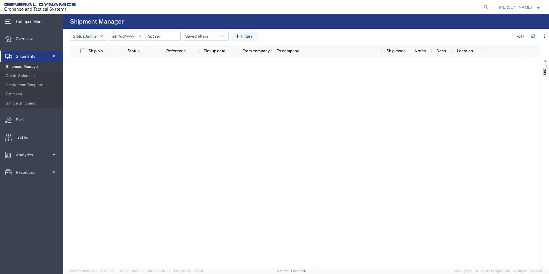
click at [103, 37] on icon "button" at bounding box center [101, 36] width 3 height 4
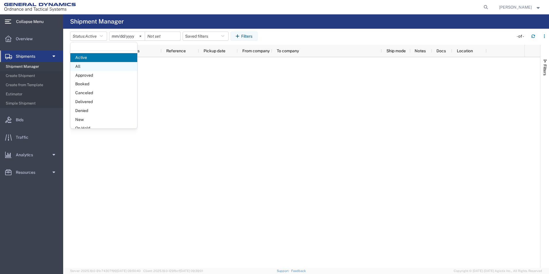
click at [80, 65] on span "All" at bounding box center [103, 66] width 67 height 9
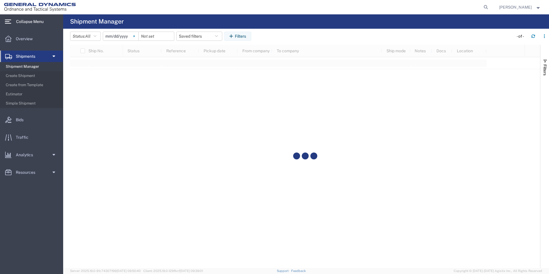
click at [135, 37] on icon at bounding box center [134, 36] width 2 height 2
click at [128, 37] on input "date" at bounding box center [120, 36] width 35 height 9
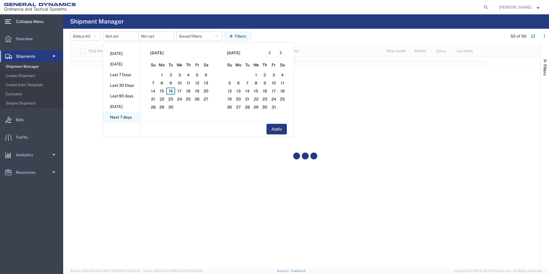
click at [124, 115] on li "Next 7 days" at bounding box center [121, 117] width 37 height 11
type input "[DATE]"
type input "2025-09-22"
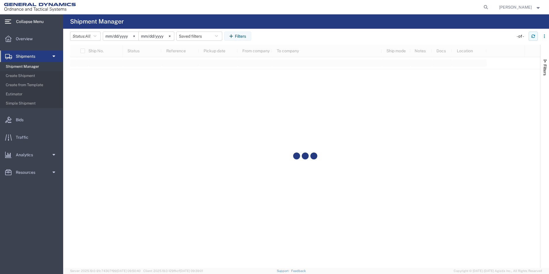
click at [533, 36] on icon "button" at bounding box center [532, 36] width 3 height 1
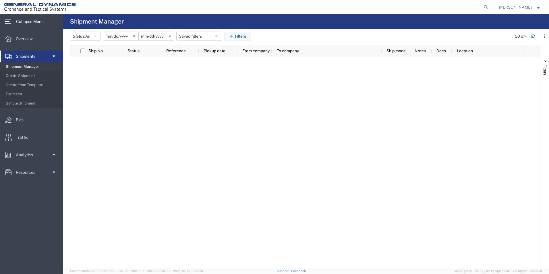
click at [138, 36] on svg-icon at bounding box center [134, 36] width 9 height 9
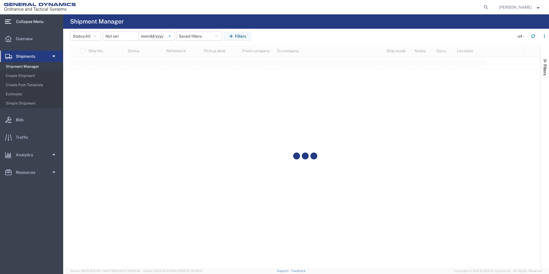
click at [171, 36] on svg-icon at bounding box center [169, 36] width 9 height 9
click at [134, 39] on div at bounding box center [121, 36] width 36 height 9
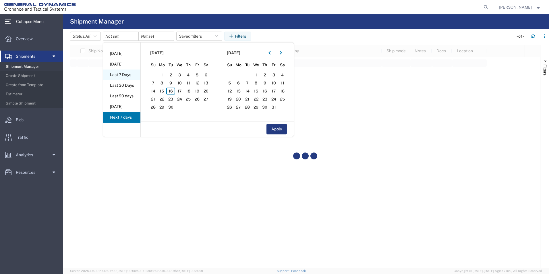
click at [128, 75] on li "Last 7 Days" at bounding box center [121, 74] width 37 height 11
type input "2025-09-10"
type input "[DATE]"
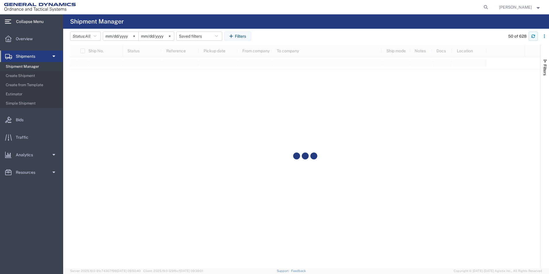
click at [533, 36] on icon "button" at bounding box center [533, 36] width 4 height 4
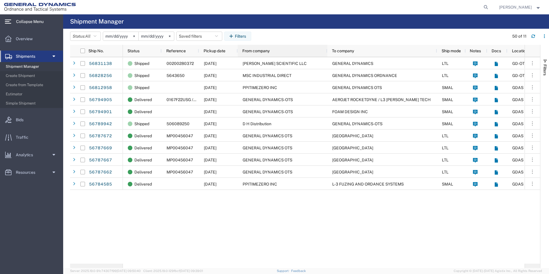
drag, startPoint x: 272, startPoint y: 53, endPoint x: 327, endPoint y: 59, distance: 55.4
click at [327, 59] on div "Ship No. Status Reference Pickup date From company To company Ship mode Notes D…" at bounding box center [305, 156] width 470 height 223
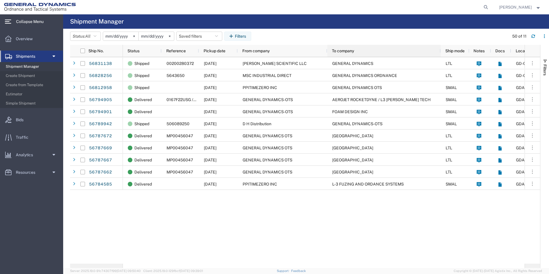
drag, startPoint x: 436, startPoint y: 52, endPoint x: 440, endPoint y: 53, distance: 3.8
click at [440, 53] on div at bounding box center [440, 51] width 2 height 12
click at [26, 138] on span "Traffic" at bounding box center [24, 136] width 17 height 11
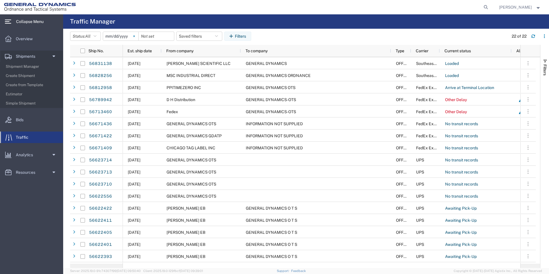
click at [135, 36] on icon at bounding box center [134, 36] width 2 height 2
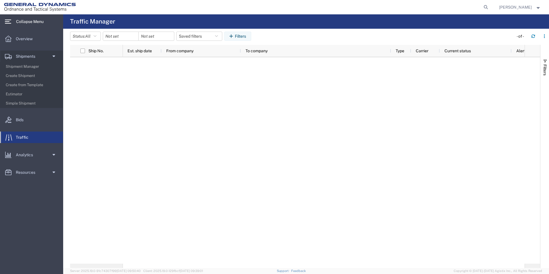
click at [138, 37] on div at bounding box center [121, 36] width 36 height 9
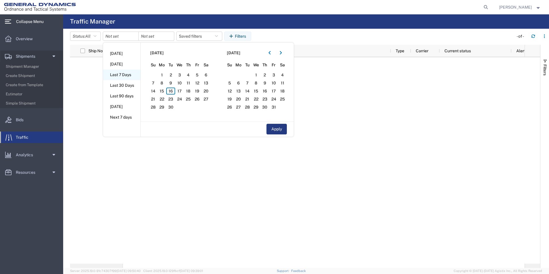
click at [128, 74] on li "Last 7 Days" at bounding box center [121, 74] width 37 height 11
type input "2025-09-10"
type input "[DATE]"
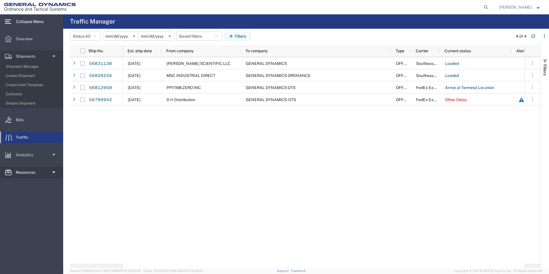
click at [52, 172] on span at bounding box center [53, 172] width 4 height 11
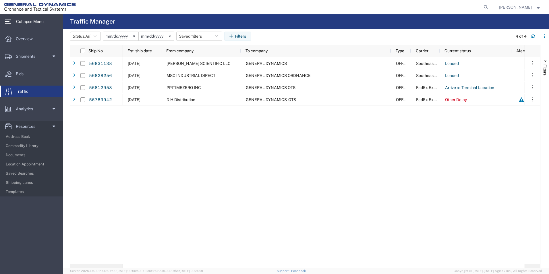
click at [217, 156] on div "09/15/2025 FISHER SCIENTIFIC LLC GENERAL DYNAMICS OFFLINE Southeastern Freight …" at bounding box center [324, 160] width 402 height 206
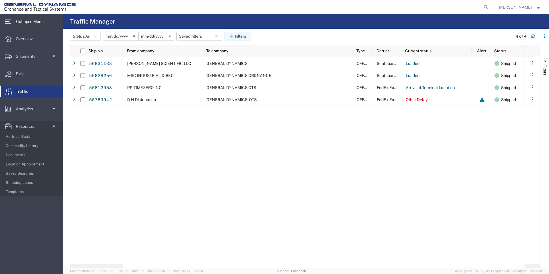
scroll to position [0, 93]
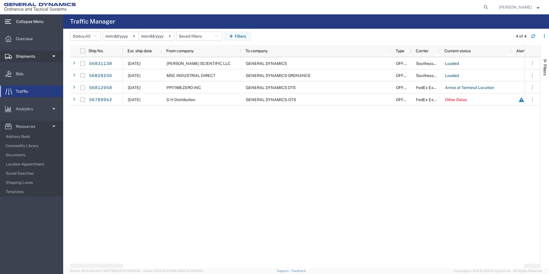
click at [21, 57] on span "Shipments" at bounding box center [28, 56] width 24 height 11
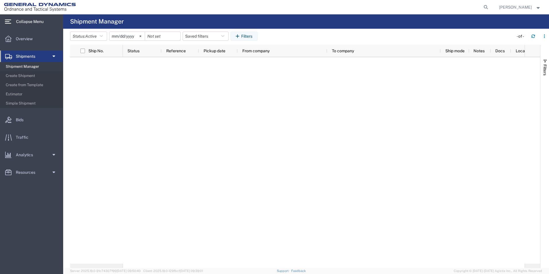
click at [29, 67] on span "Shipment Manager" at bounding box center [32, 66] width 53 height 11
click at [30, 64] on span "Shipment Manager" at bounding box center [32, 66] width 53 height 11
click at [102, 36] on icon "button" at bounding box center [101, 36] width 3 height 4
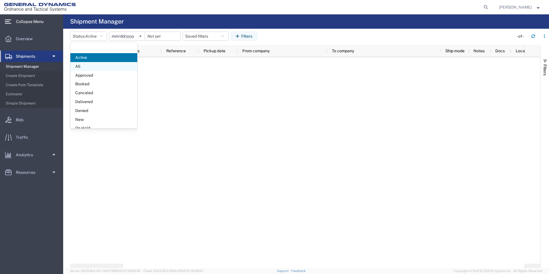
click at [82, 64] on span "All" at bounding box center [103, 66] width 67 height 9
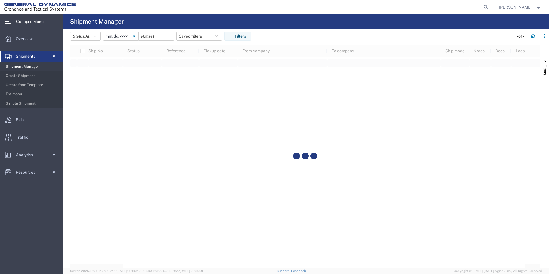
click at [138, 36] on svg-icon at bounding box center [134, 36] width 9 height 9
click at [138, 36] on div at bounding box center [121, 36] width 36 height 9
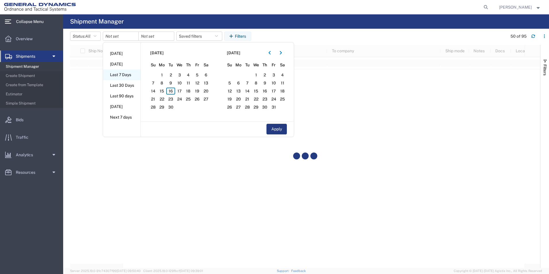
click at [127, 74] on li "Last 7 Days" at bounding box center [121, 74] width 37 height 11
type input "2025-09-10"
type input "[DATE]"
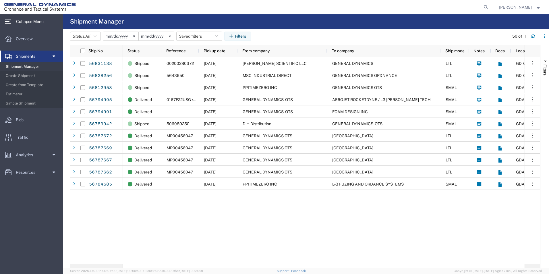
drag, startPoint x: 238, startPoint y: 34, endPoint x: 262, endPoint y: 44, distance: 25.5
click at [238, 34] on button "Filters" at bounding box center [237, 36] width 27 height 9
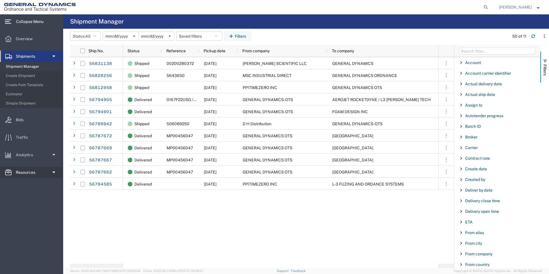
drag, startPoint x: 31, startPoint y: 173, endPoint x: 39, endPoint y: 169, distance: 9.0
click at [31, 173] on span "Resources" at bounding box center [28, 172] width 24 height 11
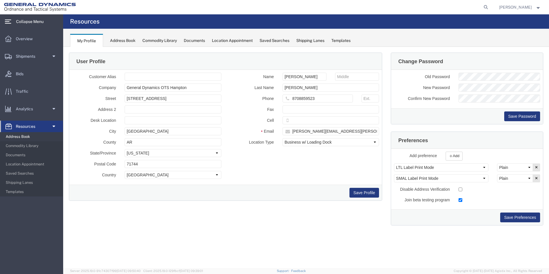
click at [31, 135] on span "Address Book" at bounding box center [32, 136] width 53 height 11
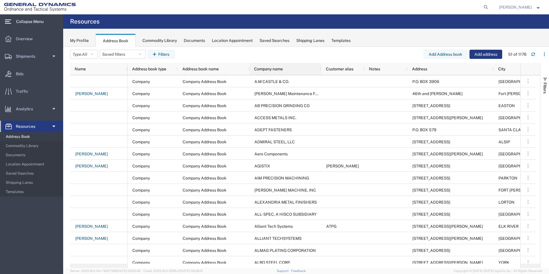
click at [287, 66] on div "Company name" at bounding box center [286, 68] width 65 height 9
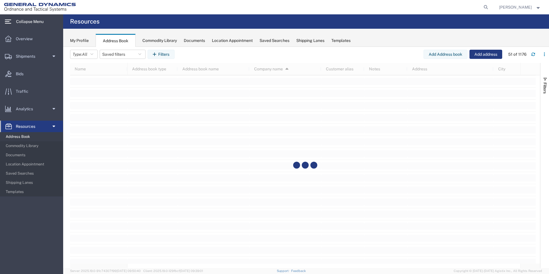
scroll to position [2525, 0]
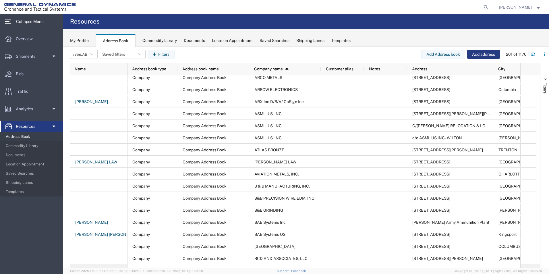
scroll to position [545, 0]
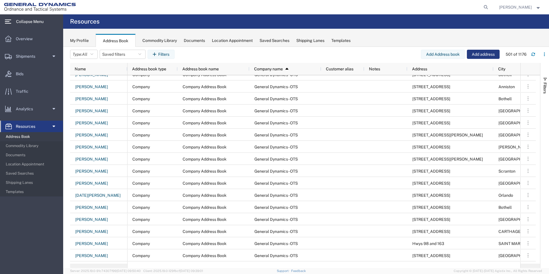
click at [80, 41] on div "My Profile" at bounding box center [79, 41] width 19 height 6
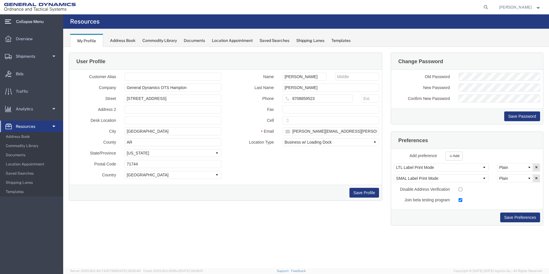
click at [308, 235] on div "User Profile Customer Alias Company General Dynamics OTS Hampton Street 6345 AR…" at bounding box center [306, 142] width 486 height 191
click at [28, 57] on span "Shipments" at bounding box center [28, 56] width 24 height 11
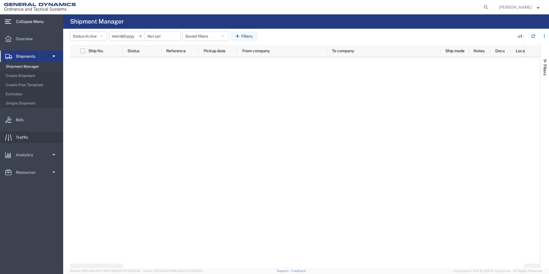
click at [20, 138] on span "Traffic" at bounding box center [24, 136] width 17 height 11
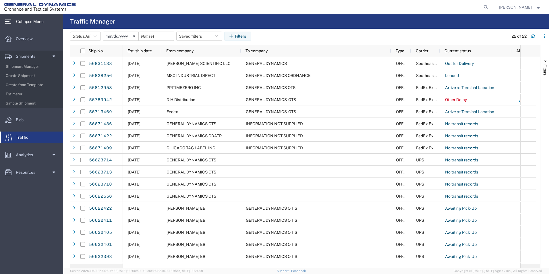
click at [264, 52] on span "To company" at bounding box center [256, 51] width 22 height 5
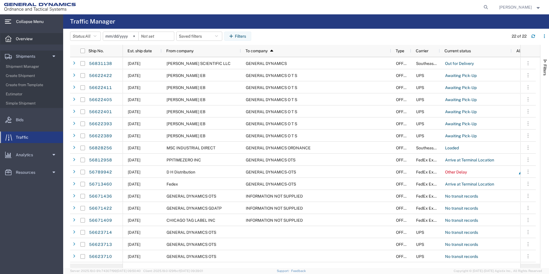
click at [9, 40] on icon at bounding box center [8, 39] width 6 height 6
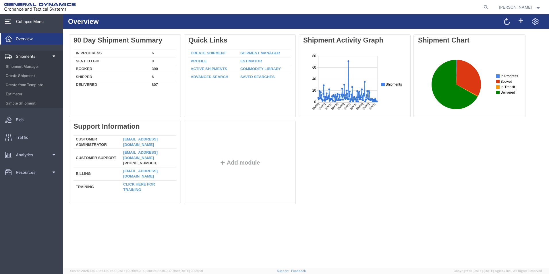
click at [28, 53] on span "Shipments" at bounding box center [28, 56] width 24 height 11
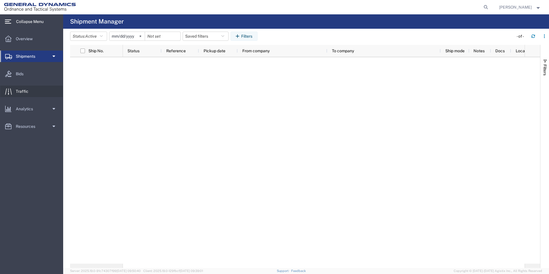
click at [27, 88] on span "Traffic" at bounding box center [24, 91] width 17 height 11
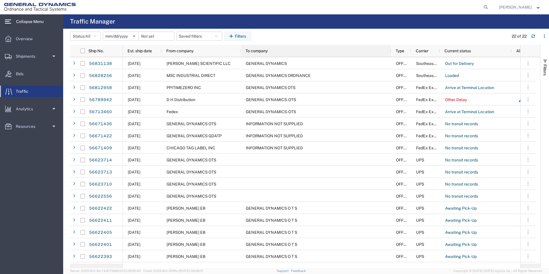
click at [265, 51] on span "To company" at bounding box center [256, 51] width 22 height 5
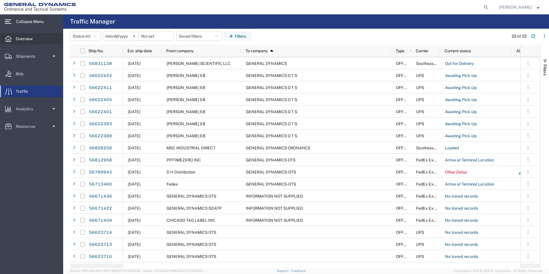
click at [30, 38] on span "Overview" at bounding box center [26, 38] width 21 height 11
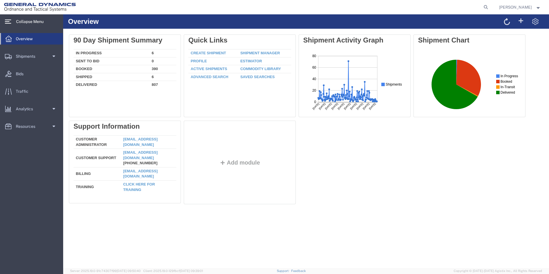
click at [9, 22] on icon at bounding box center [8, 22] width 6 height 4
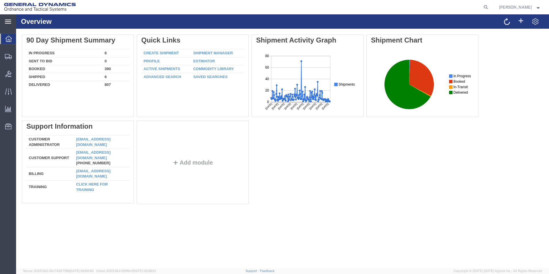
click at [9, 22] on icon at bounding box center [8, 22] width 6 height 4
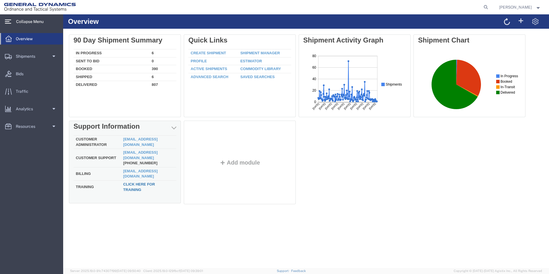
click at [131, 182] on link "Click here for training" at bounding box center [139, 187] width 32 height 10
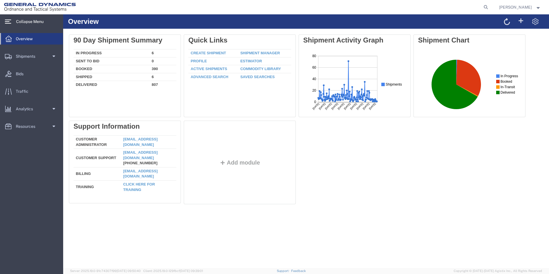
click at [10, 20] on icon at bounding box center [8, 22] width 6 height 4
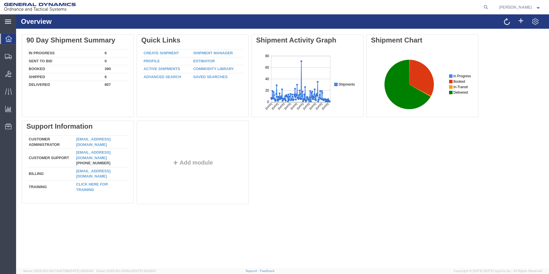
click at [10, 20] on icon at bounding box center [8, 22] width 6 height 4
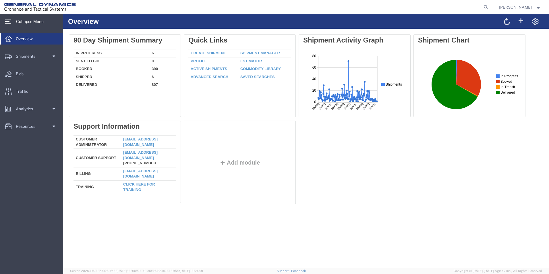
click at [9, 37] on icon at bounding box center [8, 39] width 6 height 6
click at [5, 55] on icon at bounding box center [8, 56] width 7 height 5
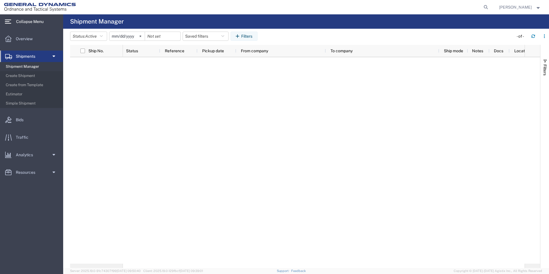
scroll to position [0, 21]
click at [103, 37] on icon "button" at bounding box center [101, 36] width 3 height 4
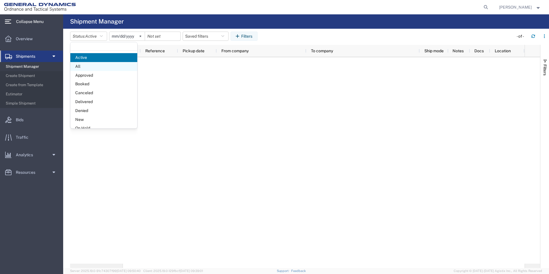
click at [86, 68] on span "All" at bounding box center [103, 66] width 67 height 9
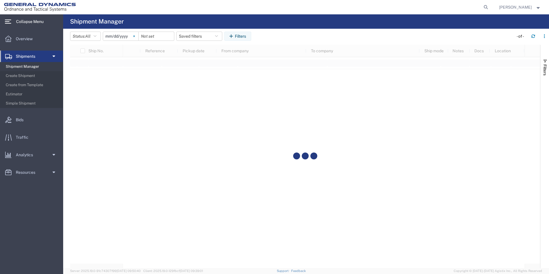
click at [135, 36] on icon at bounding box center [134, 36] width 2 height 2
click at [137, 36] on div at bounding box center [121, 36] width 36 height 9
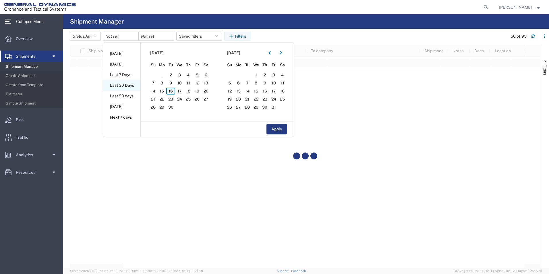
click at [120, 83] on li "Last 30 Days" at bounding box center [121, 85] width 37 height 11
type input "[DATE]"
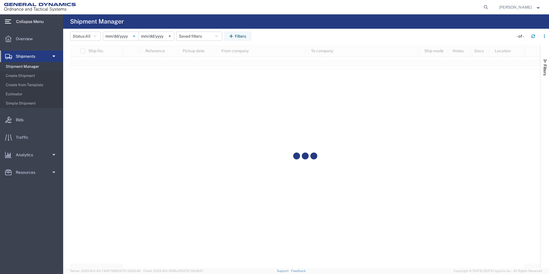
click at [135, 37] on icon at bounding box center [133, 35] width 1 height 1
click at [137, 37] on div at bounding box center [121, 36] width 36 height 9
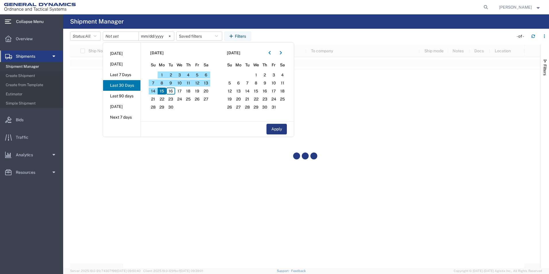
click at [129, 85] on li "Last 30 Days" at bounding box center [121, 85] width 37 height 11
type input "[DATE]"
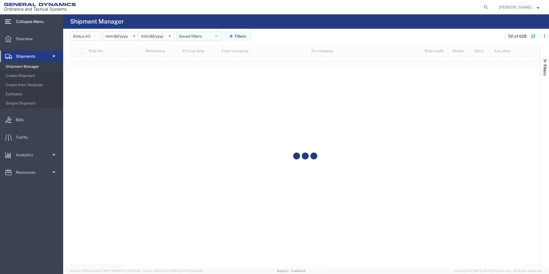
click at [218, 35] on icon "button" at bounding box center [216, 36] width 3 height 4
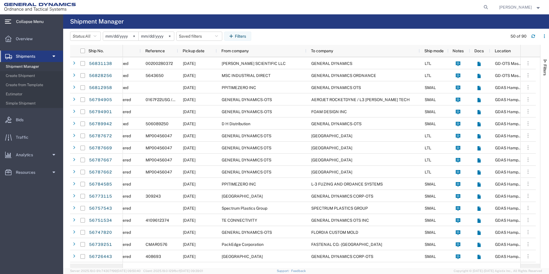
drag, startPoint x: 286, startPoint y: 266, endPoint x: 375, endPoint y: 227, distance: 97.2
click at [352, 262] on div "Ship No. Status Reference Pickup date From company To company Ship mode Notes D…" at bounding box center [305, 156] width 470 height 223
click at [545, 35] on icon "button" at bounding box center [544, 36] width 4 height 4
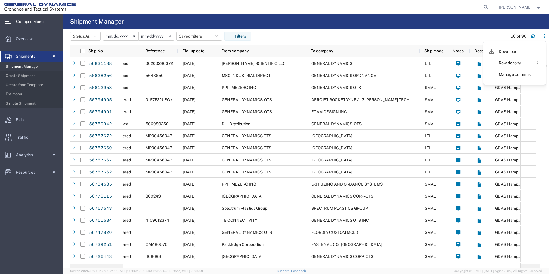
click at [152, 18] on agx-page-header "Shipment Manager" at bounding box center [306, 21] width 486 height 14
click at [149, 20] on agx-page-header "Shipment Manager" at bounding box center [306, 21] width 486 height 14
click at [545, 60] on span "button" at bounding box center [545, 61] width 5 height 5
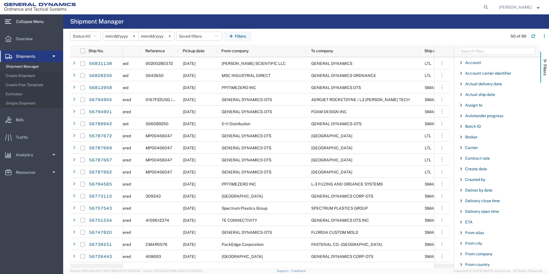
click at [290, 22] on agx-page-header "Shipment Manager" at bounding box center [306, 21] width 486 height 14
click at [240, 36] on button "Filters" at bounding box center [237, 36] width 27 height 9
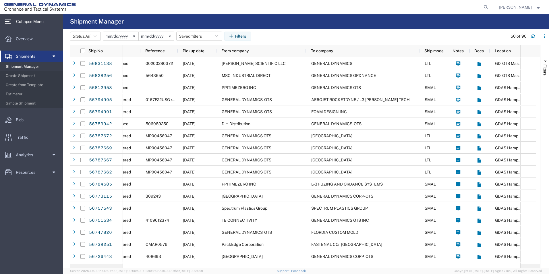
scroll to position [0, 25]
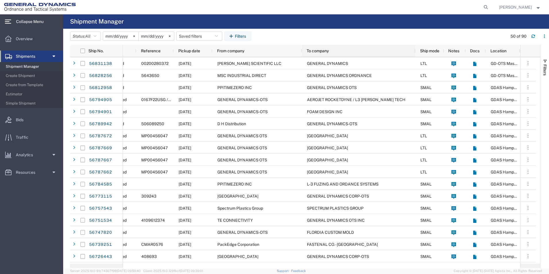
click at [356, 51] on div "To company" at bounding box center [360, 50] width 107 height 9
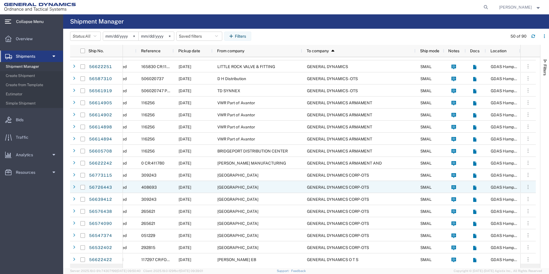
scroll to position [316, 0]
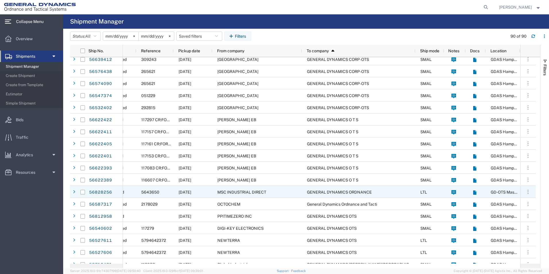
scroll to position [373, 0]
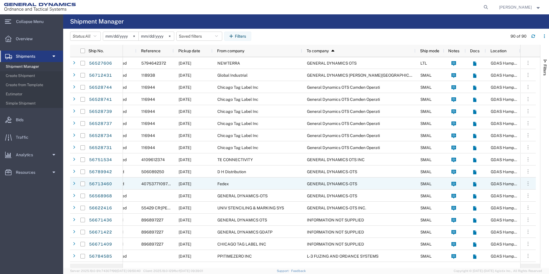
scroll to position [631, 0]
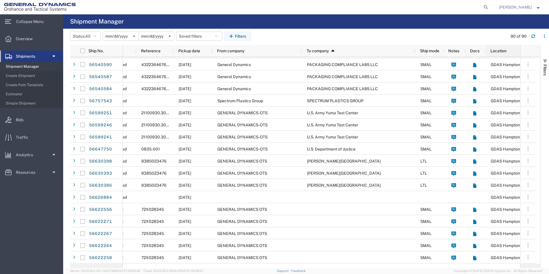
drag, startPoint x: 519, startPoint y: 52, endPoint x: 553, endPoint y: 53, distance: 33.9
click at [549, 53] on html "main_menu Created with Sketch. Collapse Menu Overview Shipments Shipment Manage…" at bounding box center [274, 137] width 549 height 274
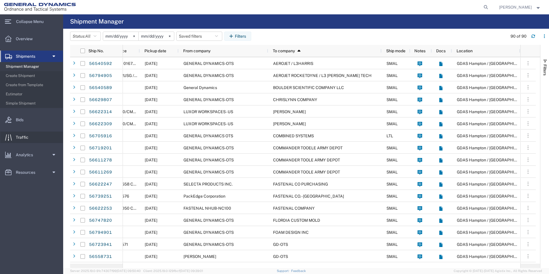
click at [24, 136] on span "Traffic" at bounding box center [24, 136] width 17 height 11
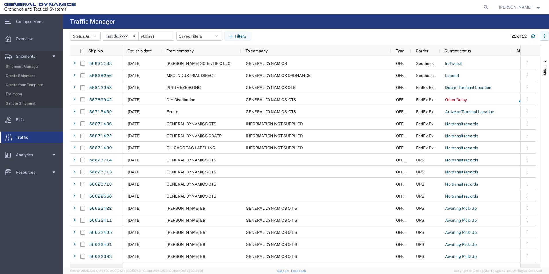
click at [544, 36] on icon "button" at bounding box center [544, 36] width 4 height 4
click at [517, 75] on agx-table-column-manager-action "Manage columns" at bounding box center [515, 74] width 32 height 11
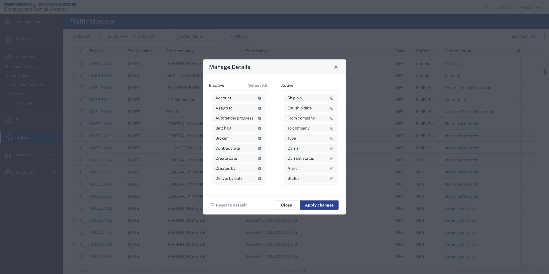
click at [322, 207] on button "Apply changes" at bounding box center [319, 204] width 38 height 9
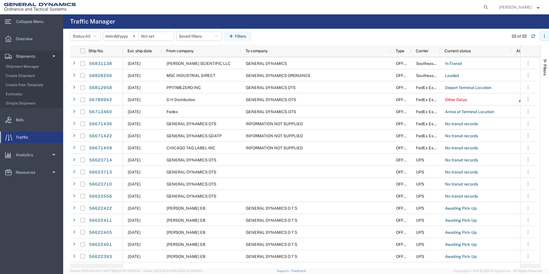
click at [543, 36] on icon "button" at bounding box center [544, 36] width 4 height 4
click at [516, 74] on agx-table-column-manager-action "Manage columns" at bounding box center [515, 74] width 32 height 11
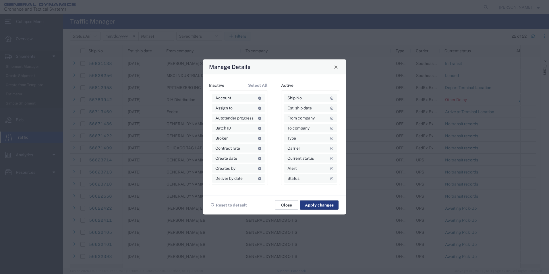
click at [288, 208] on button "Close" at bounding box center [286, 204] width 23 height 9
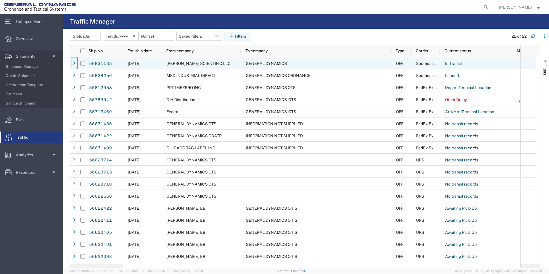
click at [76, 64] on div at bounding box center [74, 63] width 6 height 9
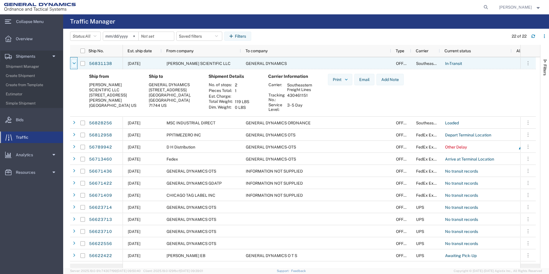
click at [75, 64] on icon at bounding box center [74, 63] width 3 height 4
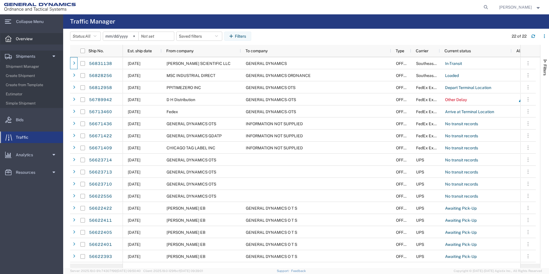
click at [24, 41] on span "Overview" at bounding box center [26, 38] width 21 height 11
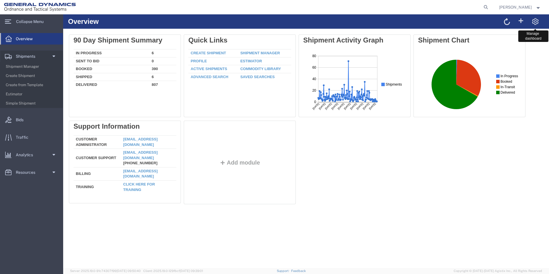
click at [534, 21] on span at bounding box center [535, 21] width 7 height 7
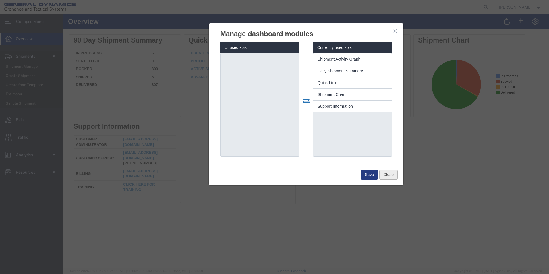
click at [386, 175] on button "Close" at bounding box center [388, 175] width 18 height 10
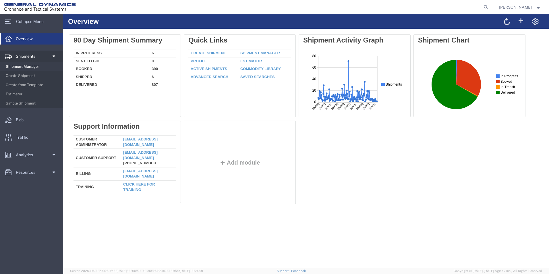
click at [26, 65] on span "Shipment Manager" at bounding box center [32, 66] width 53 height 11
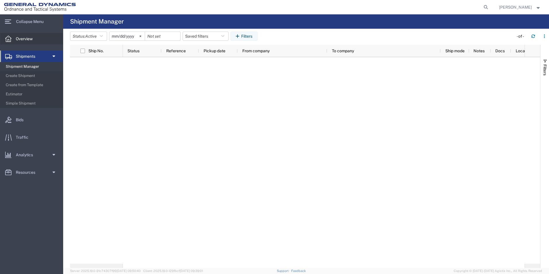
click at [9, 38] on icon at bounding box center [8, 39] width 6 height 6
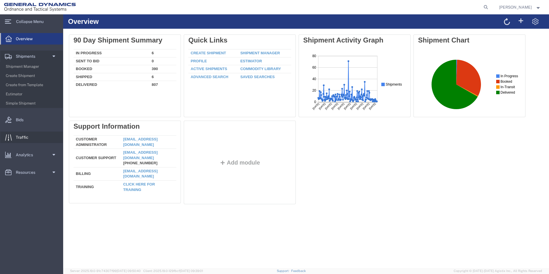
click at [24, 139] on span "Traffic" at bounding box center [24, 136] width 17 height 11
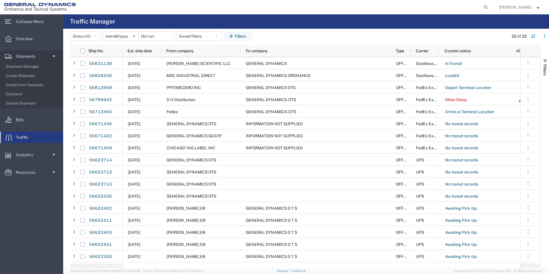
click at [537, 7] on strong "button" at bounding box center [538, 7] width 5 height 2
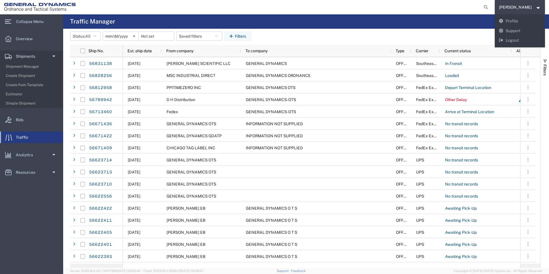
click at [445, 4] on agx-global-search at bounding box center [399, 7] width 184 height 14
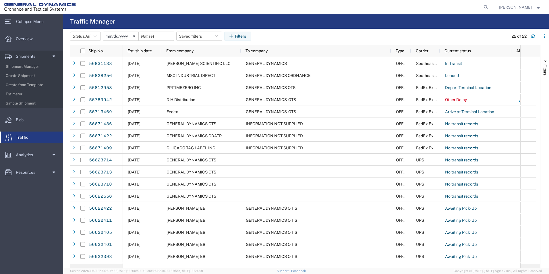
click at [528, 20] on agx-page-header "Traffic Manager" at bounding box center [306, 21] width 486 height 14
click at [539, 8] on strong "button" at bounding box center [538, 7] width 5 height 2
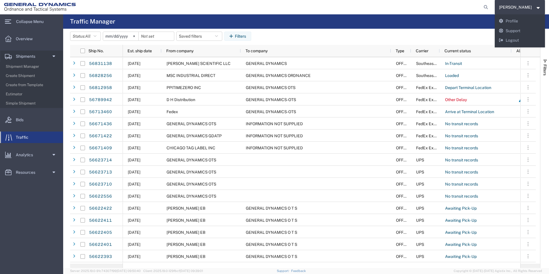
click at [440, 9] on agx-global-search at bounding box center [399, 7] width 184 height 14
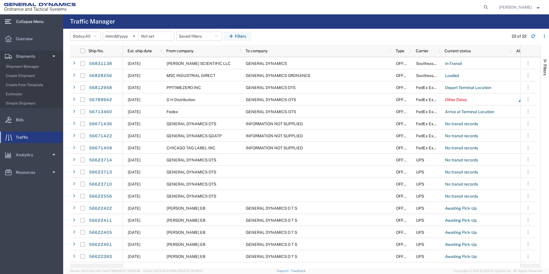
click at [29, 22] on span "Collapse Menu" at bounding box center [32, 21] width 32 height 11
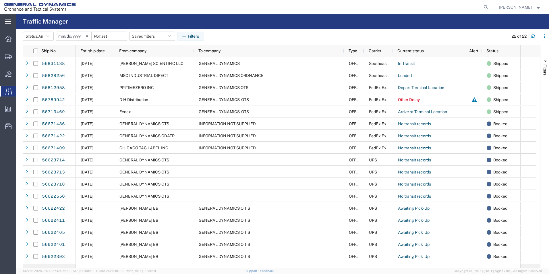
click at [11, 23] on icon at bounding box center [8, 22] width 6 height 4
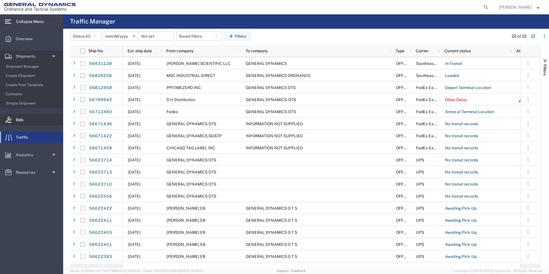
click at [20, 120] on span "Bids" at bounding box center [22, 119] width 12 height 11
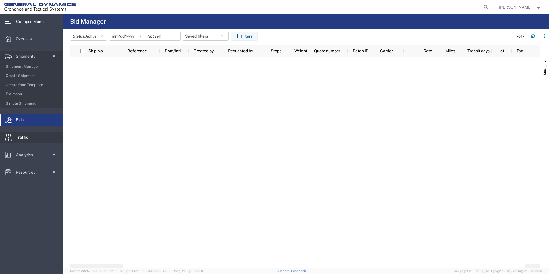
click at [22, 136] on span "Traffic" at bounding box center [24, 136] width 17 height 11
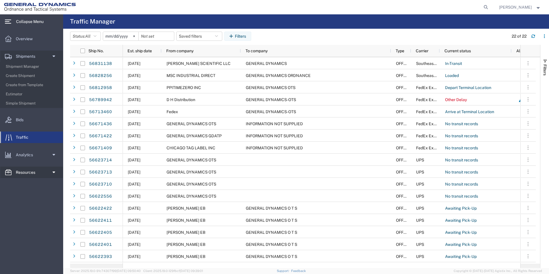
click at [31, 175] on span "Resources" at bounding box center [28, 172] width 24 height 11
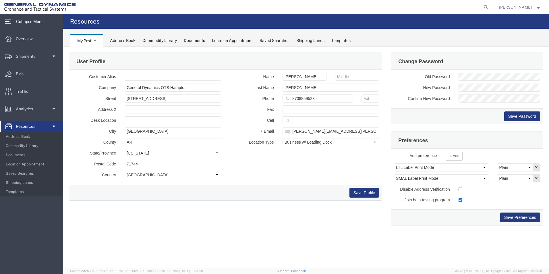
click at [122, 40] on div "Address Book" at bounding box center [123, 41] width 26 height 6
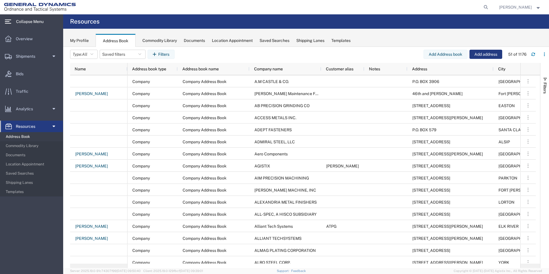
click at [165, 41] on div "Commodity Library" at bounding box center [159, 41] width 34 height 6
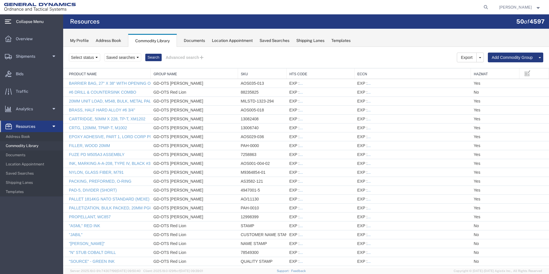
click at [194, 40] on div "Documents" at bounding box center [194, 41] width 21 height 6
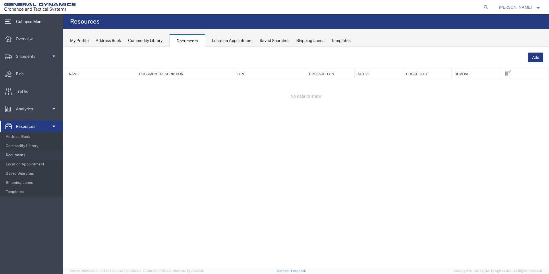
click at [227, 42] on div "Location Appointment" at bounding box center [232, 41] width 41 height 6
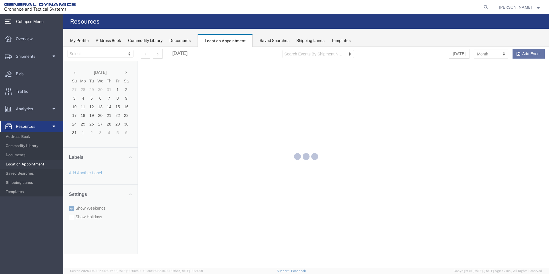
select select "15174"
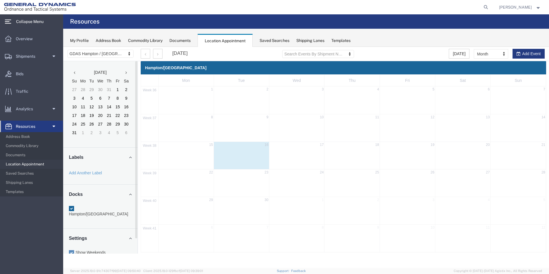
scroll to position [16, 0]
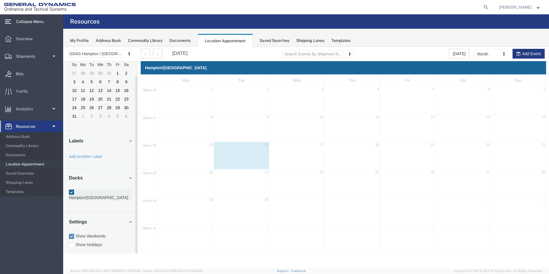
drag, startPoint x: 74, startPoint y: 193, endPoint x: 82, endPoint y: 191, distance: 8.2
click at [74, 193] on div at bounding box center [71, 191] width 5 height 5
click at [63, 47] on input "Hampton/[GEOGRAPHIC_DATA]" at bounding box center [63, 47] width 0 height 0
click at [71, 194] on div at bounding box center [71, 191] width 5 height 5
click at [63, 47] on input "Hampton/[GEOGRAPHIC_DATA]" at bounding box center [63, 47] width 0 height 0
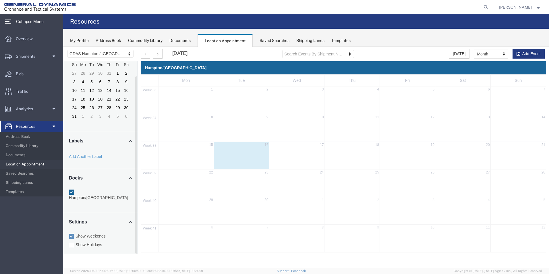
click at [131, 177] on icon at bounding box center [130, 177] width 3 height 5
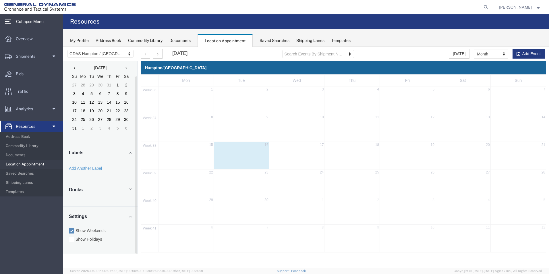
scroll to position [5, 0]
click at [131, 189] on icon at bounding box center [130, 189] width 3 height 5
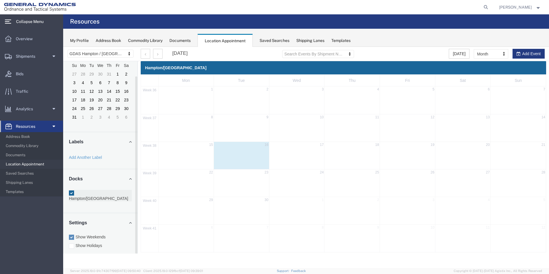
scroll to position [16, 0]
click at [310, 39] on div "Shipping Lanes" at bounding box center [310, 41] width 28 height 6
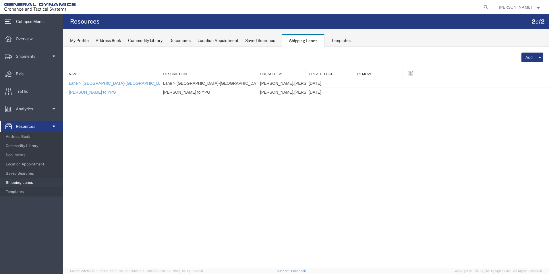
click at [346, 40] on div "Templates" at bounding box center [340, 41] width 19 height 6
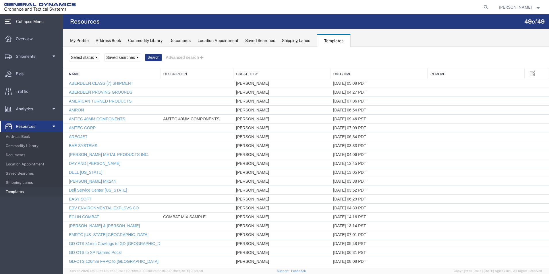
click at [270, 42] on div "Saved Searches" at bounding box center [260, 41] width 30 height 6
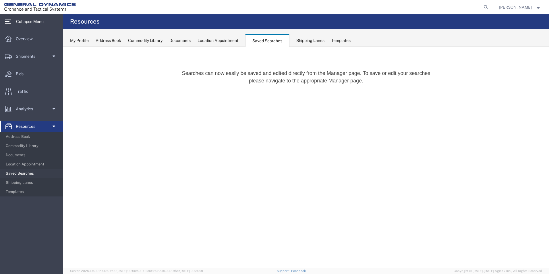
click at [204, 41] on div "Location Appointment" at bounding box center [218, 41] width 41 height 6
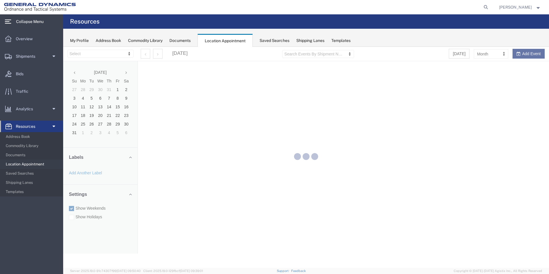
select select "15174"
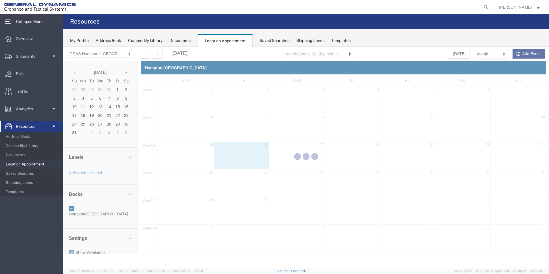
click at [280, 41] on div "Saved Searches" at bounding box center [275, 41] width 30 height 6
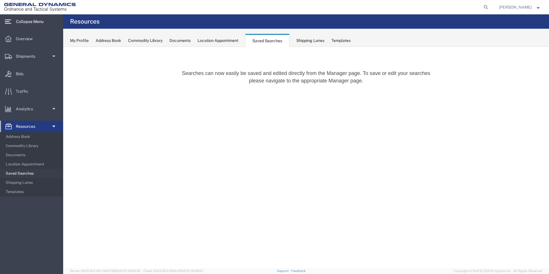
click at [310, 40] on div "Shipping Lanes" at bounding box center [310, 41] width 28 height 6
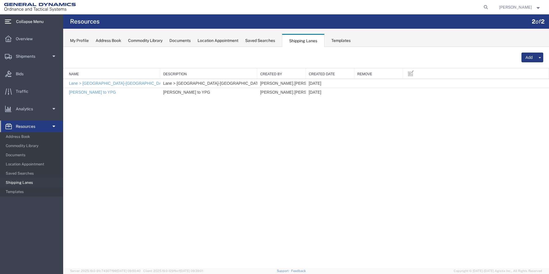
click at [336, 40] on div "Templates" at bounding box center [340, 41] width 19 height 6
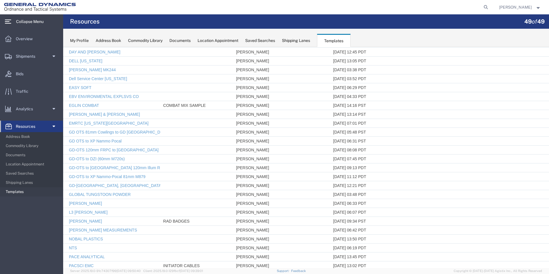
scroll to position [109, 0]
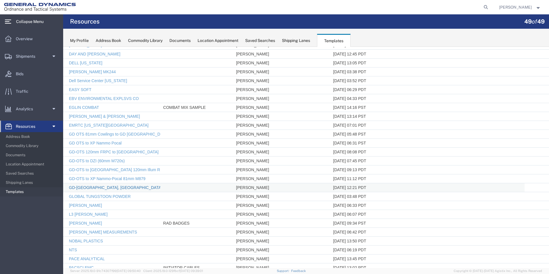
click at [90, 188] on link "GD-[GEOGRAPHIC_DATA], [GEOGRAPHIC_DATA]" at bounding box center [115, 187] width 93 height 5
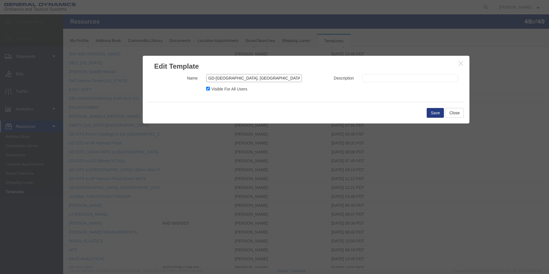
click at [239, 78] on input "GD-[GEOGRAPHIC_DATA], [GEOGRAPHIC_DATA]" at bounding box center [254, 78] width 96 height 8
click at [214, 88] on label "Visible For All Users" at bounding box center [229, 88] width 36 height 7
click at [210, 88] on input "Visible For All Users" at bounding box center [208, 89] width 4 height 4
click at [206, 89] on input "Visible For All Users" at bounding box center [208, 89] width 4 height 4
checkbox input "true"
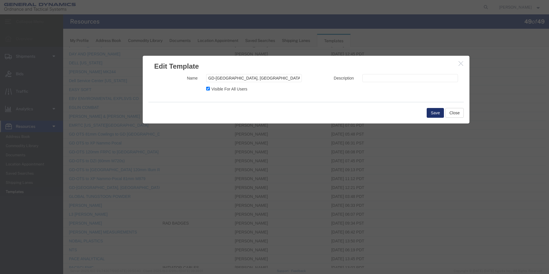
click at [431, 113] on button "Save" at bounding box center [435, 113] width 17 height 10
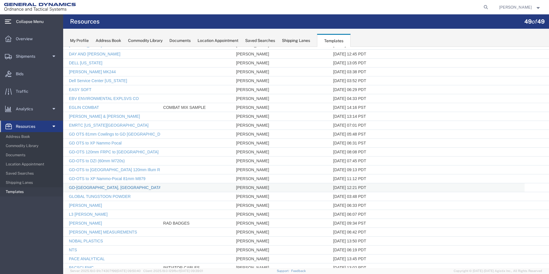
click at [96, 189] on link "GD-[GEOGRAPHIC_DATA], [GEOGRAPHIC_DATA]" at bounding box center [115, 187] width 93 height 5
click at [96, 189] on div at bounding box center [306, 157] width 486 height 221
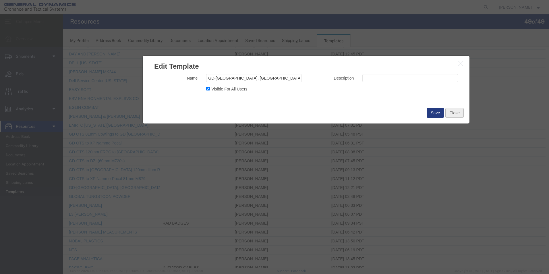
click at [456, 114] on button "Close" at bounding box center [454, 113] width 18 height 10
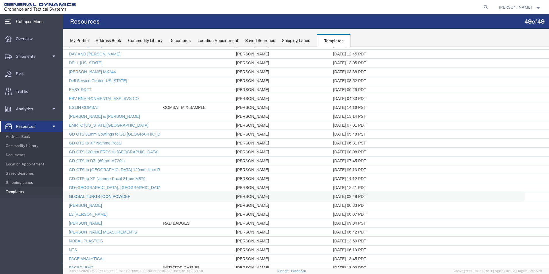
click at [83, 197] on link "GLOBAL TUNGSTOON POWDER" at bounding box center [100, 196] width 62 height 5
click at [83, 197] on div at bounding box center [306, 157] width 486 height 221
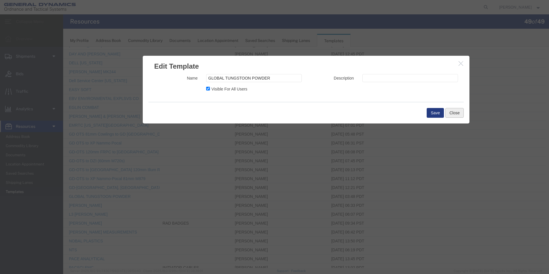
click at [453, 112] on button "Close" at bounding box center [454, 113] width 18 height 10
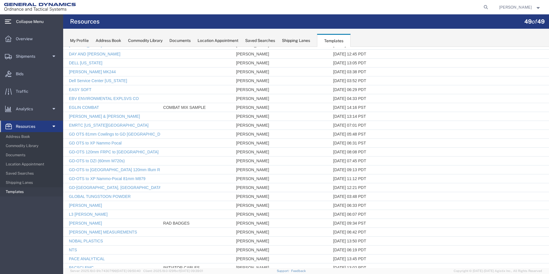
click at [82, 42] on div "My Profile" at bounding box center [79, 41] width 19 height 6
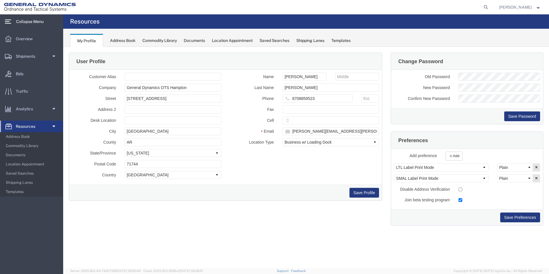
click at [345, 40] on div "Templates" at bounding box center [340, 41] width 19 height 6
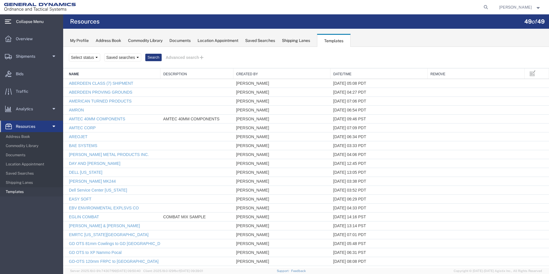
click at [299, 41] on div "Shipping Lanes" at bounding box center [296, 41] width 28 height 6
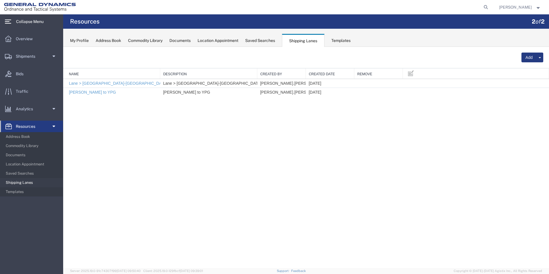
click at [265, 41] on div "Saved Searches" at bounding box center [260, 41] width 30 height 6
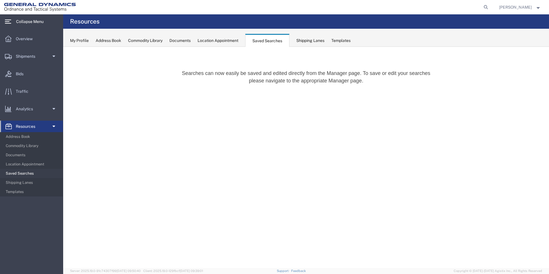
click at [225, 41] on div "Location Appointment" at bounding box center [218, 41] width 41 height 6
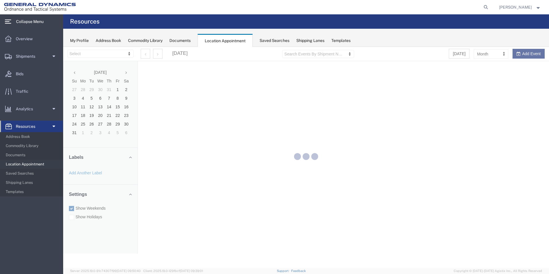
select select "15174"
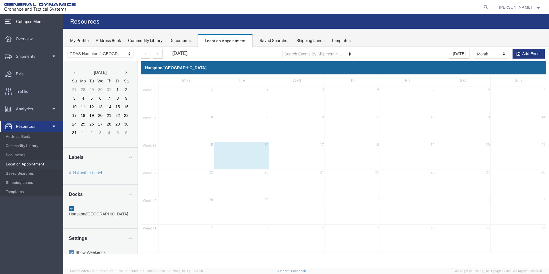
click at [187, 42] on div "Documents" at bounding box center [179, 41] width 21 height 6
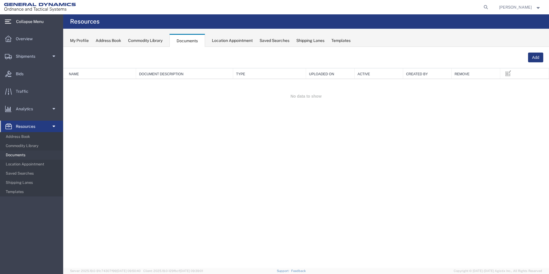
click at [155, 42] on div "Commodity Library" at bounding box center [145, 41] width 34 height 6
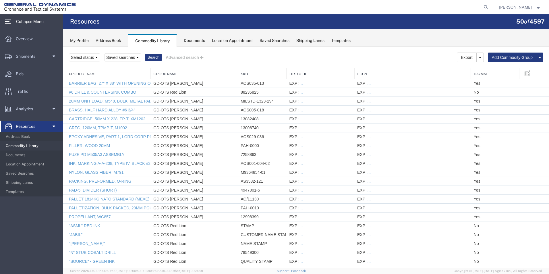
click at [119, 41] on div "Address Book" at bounding box center [109, 41] width 26 height 6
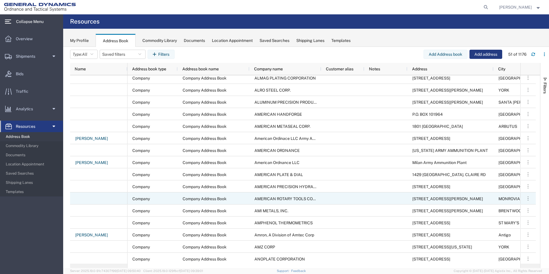
scroll to position [324, 0]
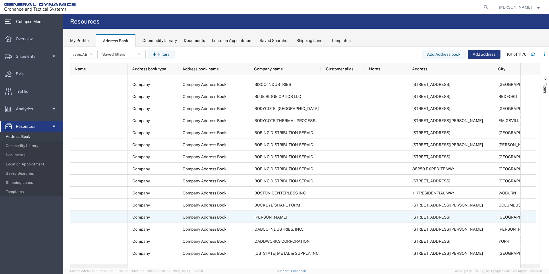
scroll to position [711, 0]
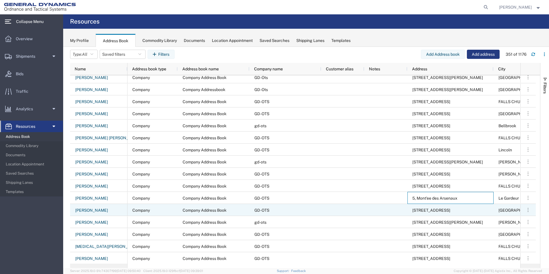
drag, startPoint x: 416, startPoint y: 188, endPoint x: 444, endPoint y: 222, distance: 43.9
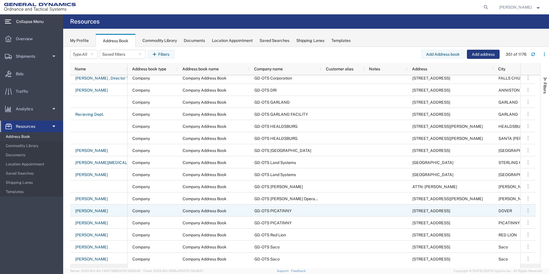
scroll to position [3805, 0]
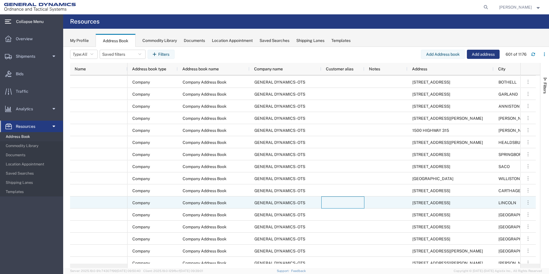
drag, startPoint x: 341, startPoint y: 203, endPoint x: 456, endPoint y: 200, distance: 114.6
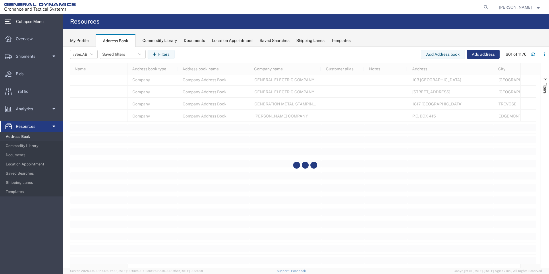
scroll to position [7206, 0]
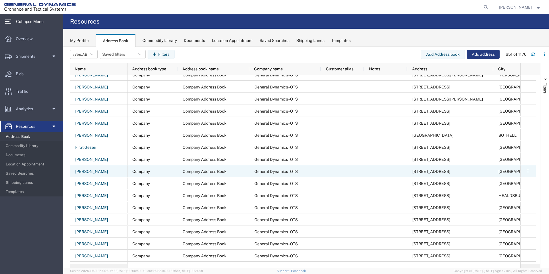
scroll to position [4651, 0]
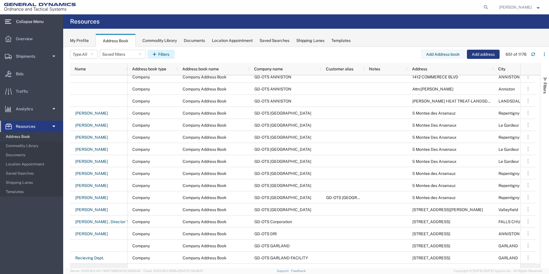
click at [158, 55] on icon "button" at bounding box center [155, 54] width 5 height 4
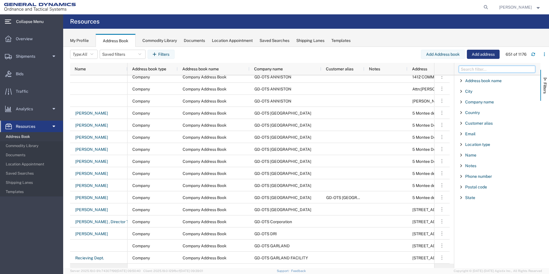
click at [482, 69] on input "Filter Columns Input" at bounding box center [497, 69] width 76 height 7
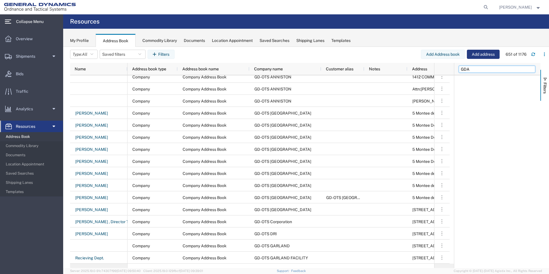
drag, startPoint x: 482, startPoint y: 69, endPoint x: 467, endPoint y: 70, distance: 14.9
click at [467, 70] on input "GDA" at bounding box center [497, 69] width 76 height 7
type input "GD"
click at [534, 54] on icon "button" at bounding box center [533, 54] width 4 height 4
